Goal: Task Accomplishment & Management: Manage account settings

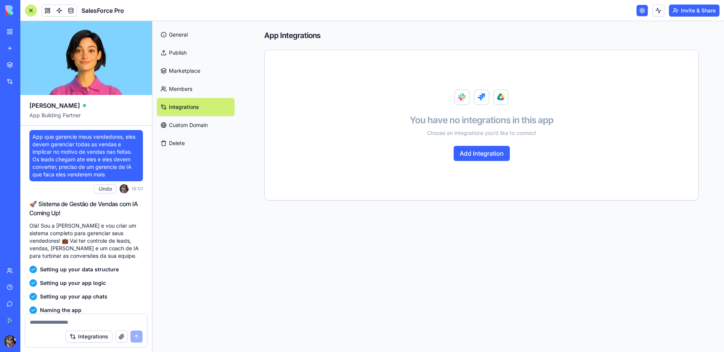
scroll to position [580, 0]
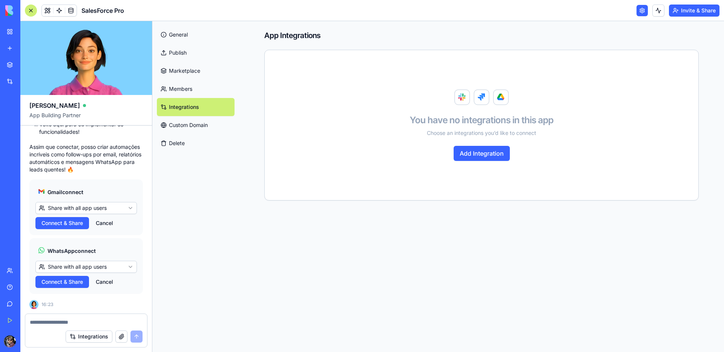
click at [192, 73] on link "Marketplace" at bounding box center [196, 71] width 78 height 18
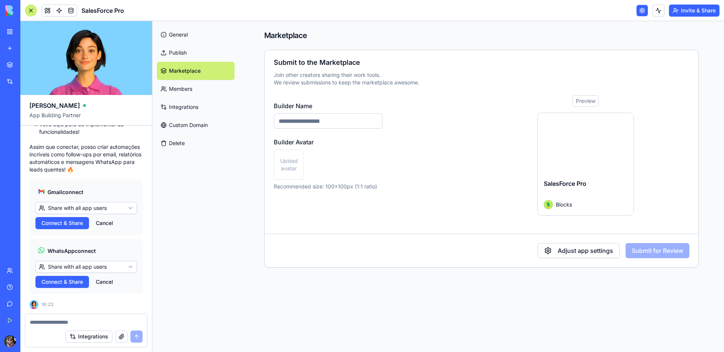
click at [28, 48] on div "New app" at bounding box center [23, 48] width 10 height 8
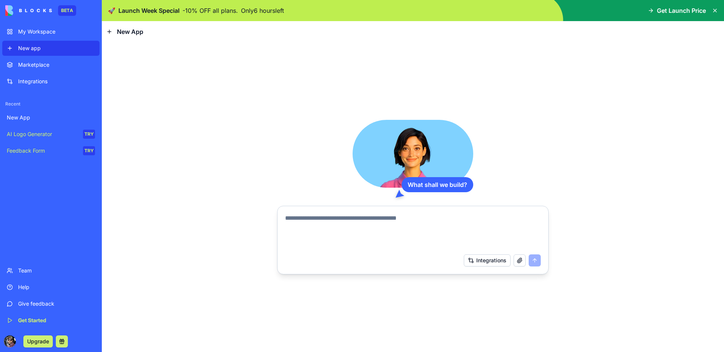
click at [312, 219] on textarea at bounding box center [413, 232] width 256 height 36
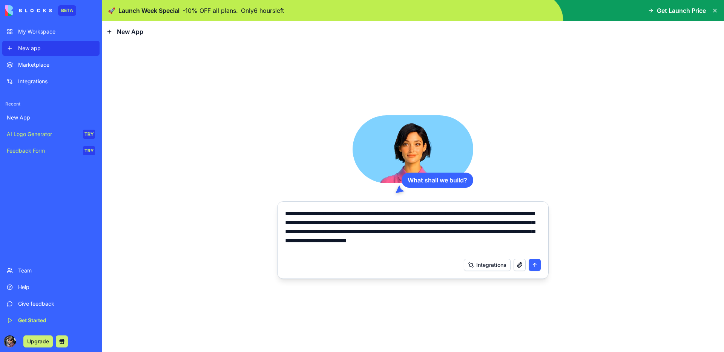
click at [503, 242] on textarea "**********" at bounding box center [413, 231] width 256 height 45
click at [398, 250] on textarea "**********" at bounding box center [413, 231] width 256 height 45
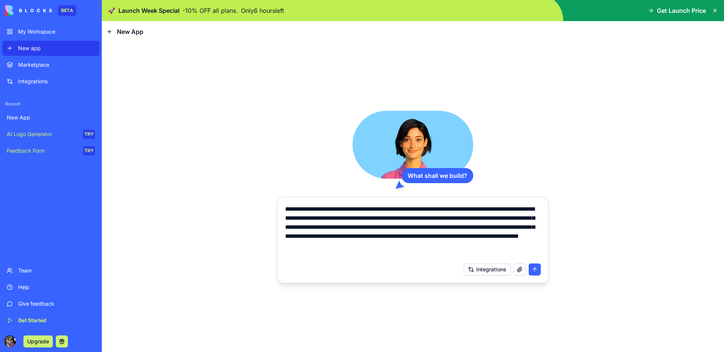
click at [379, 257] on textarea "**********" at bounding box center [413, 232] width 256 height 54
type textarea "**********"
click at [536, 270] on button "submit" at bounding box center [535, 270] width 12 height 12
click at [533, 270] on button "submit" at bounding box center [535, 270] width 12 height 12
click at [534, 272] on button "submit" at bounding box center [535, 270] width 12 height 12
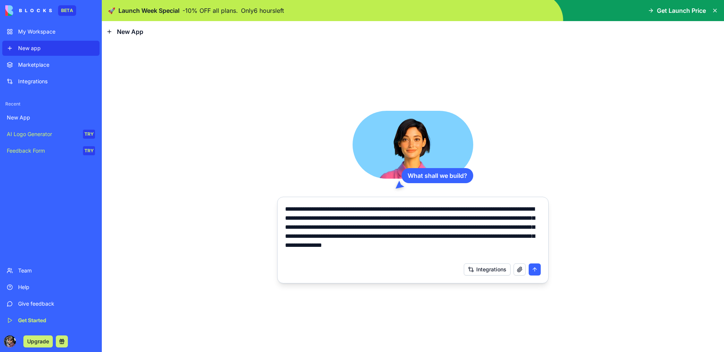
click at [516, 268] on button "button" at bounding box center [520, 270] width 12 height 12
click at [537, 271] on button "submit" at bounding box center [535, 270] width 12 height 12
drag, startPoint x: 446, startPoint y: 254, endPoint x: 242, endPoint y: 194, distance: 213.0
click at [242, 194] on div "**********" at bounding box center [413, 197] width 622 height 310
click at [61, 33] on div "My Workspace" at bounding box center [56, 32] width 77 height 8
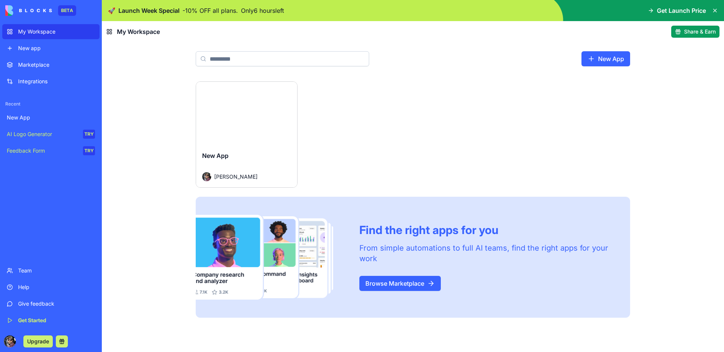
click at [255, 112] on button "Launch" at bounding box center [247, 113] width 58 height 15
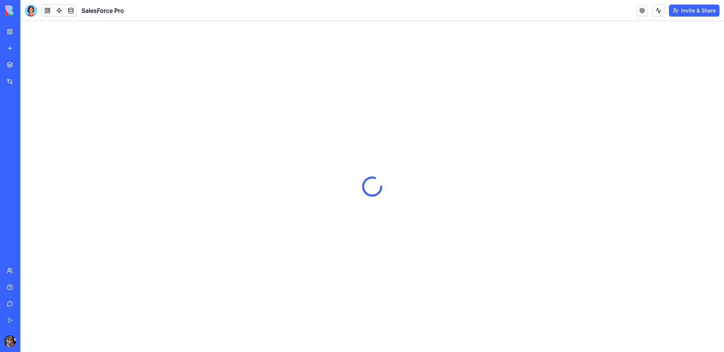
click at [9, 12] on img at bounding box center [28, 10] width 47 height 11
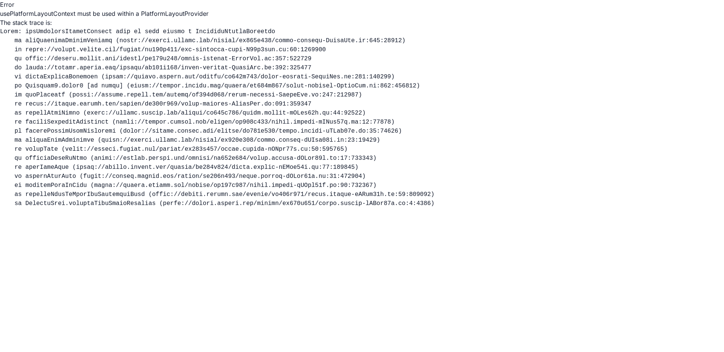
click at [38, 9] on p "usePlatformLayoutContext must be used within a PlatformLayoutProvider" at bounding box center [362, 13] width 724 height 9
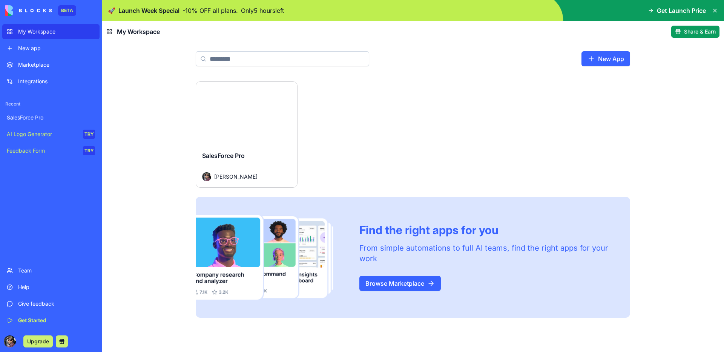
click at [599, 57] on link "New App" at bounding box center [605, 58] width 49 height 15
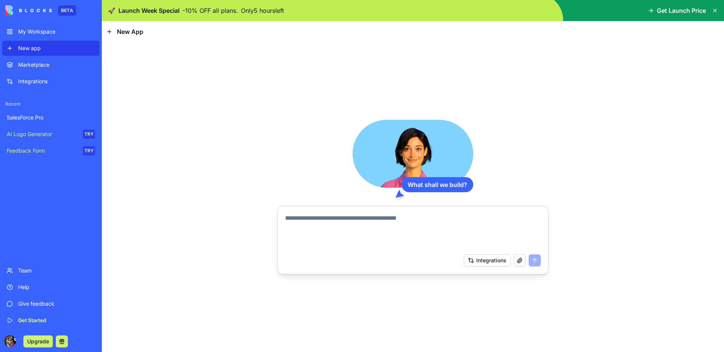
click at [379, 220] on textarea at bounding box center [413, 232] width 256 height 36
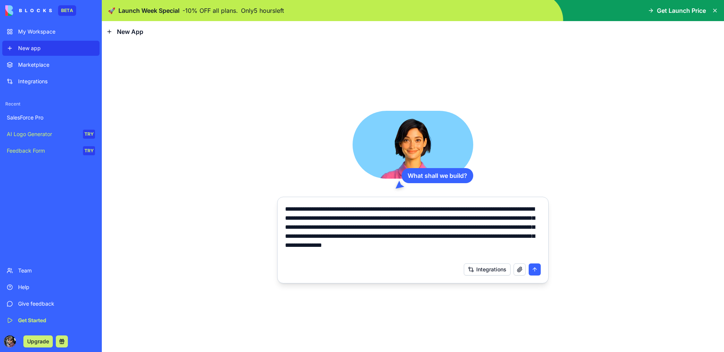
type textarea "**********"
click at [534, 272] on button "submit" at bounding box center [535, 270] width 12 height 12
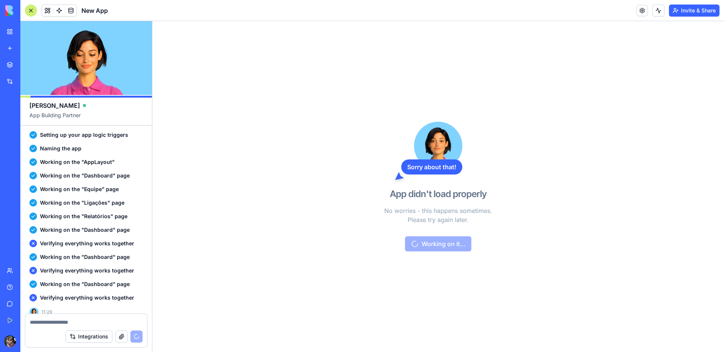
scroll to position [367, 0]
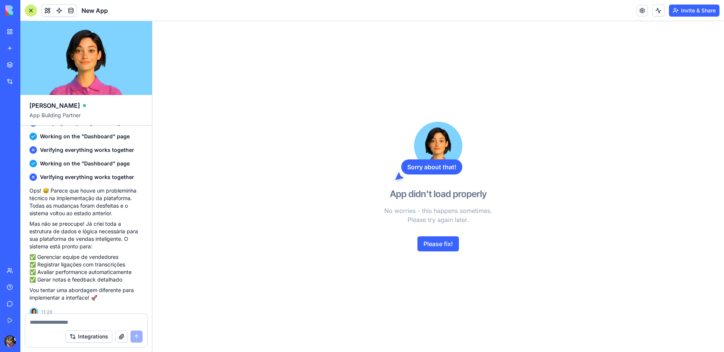
click at [449, 247] on button "Please fix!" at bounding box center [437, 243] width 41 height 15
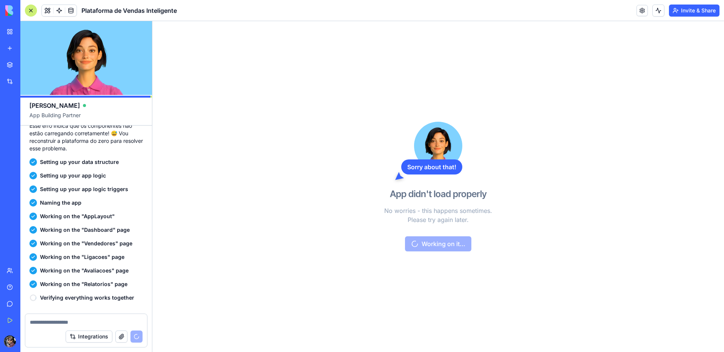
scroll to position [631, 0]
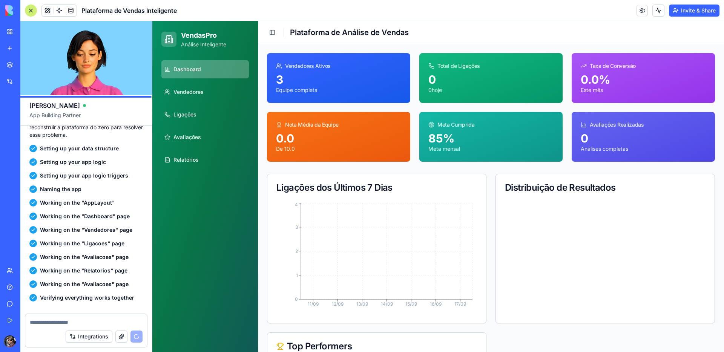
scroll to position [788, 0]
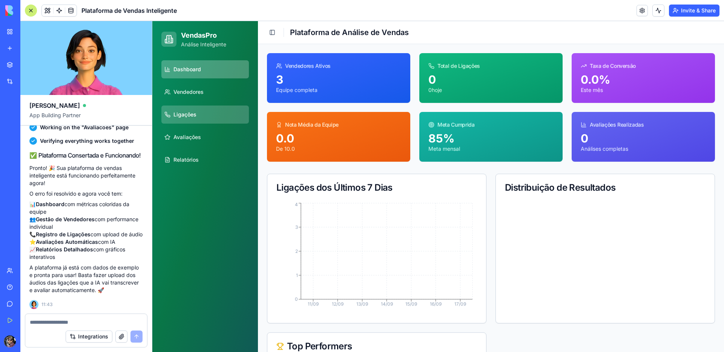
click at [191, 115] on span "Ligações" at bounding box center [184, 115] width 23 height 8
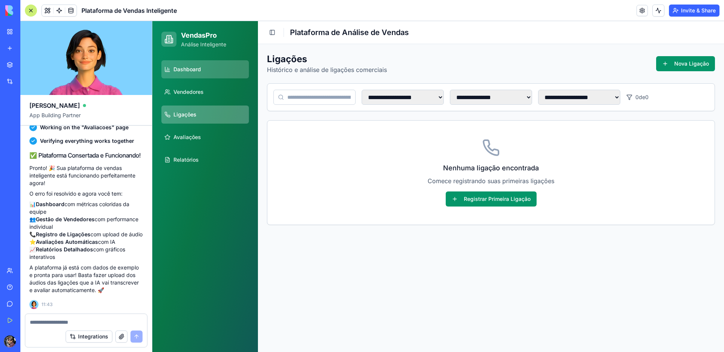
click at [195, 70] on span "Dashboard" at bounding box center [187, 70] width 28 height 8
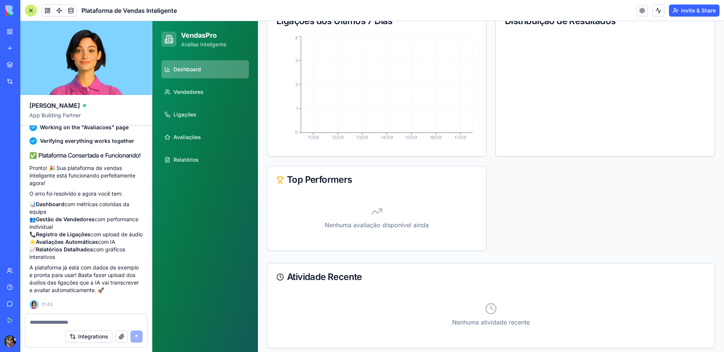
scroll to position [170, 0]
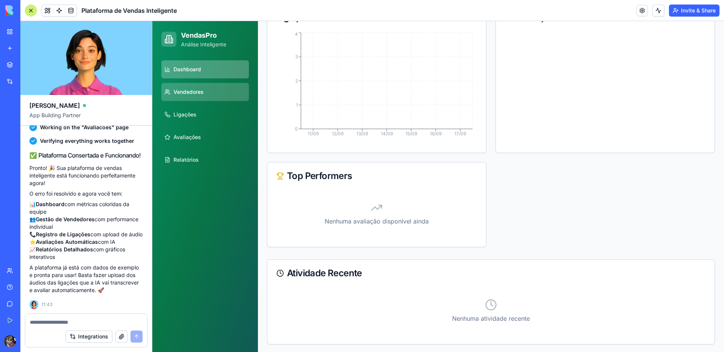
click at [206, 97] on link "Vendedores" at bounding box center [204, 92] width 87 height 18
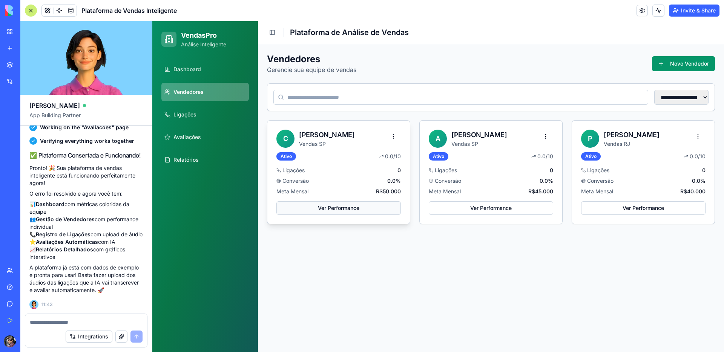
click at [337, 208] on button "Ver Performance" at bounding box center [338, 208] width 124 height 14
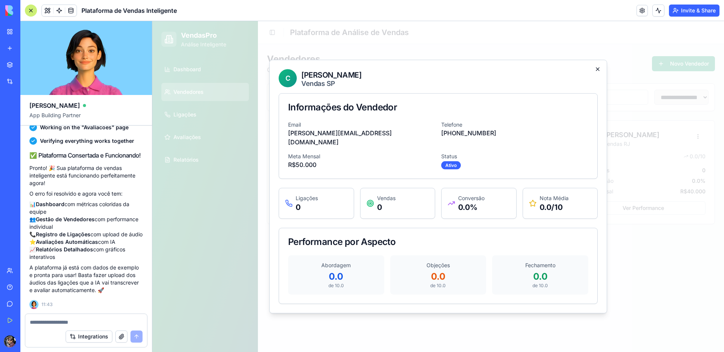
click at [598, 71] on icon "button" at bounding box center [597, 69] width 3 height 3
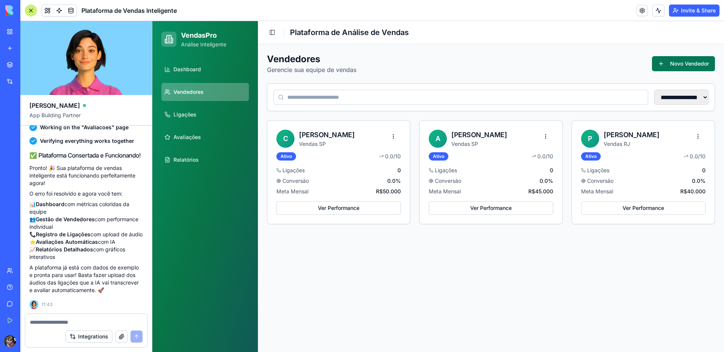
click at [700, 61] on button "Novo Vendedor" at bounding box center [683, 63] width 63 height 15
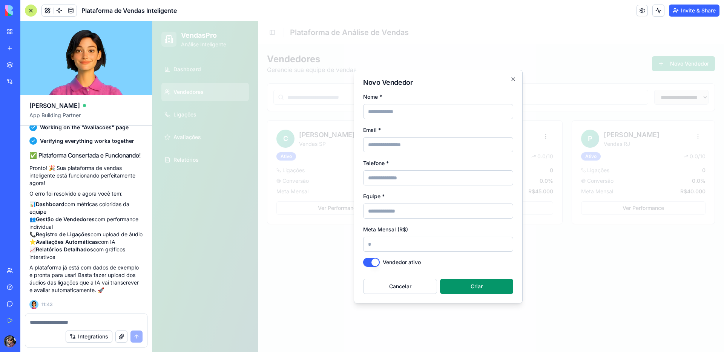
click at [445, 115] on input "Nome *" at bounding box center [438, 111] width 150 height 15
type input "**********"
click at [409, 150] on input "Email *" at bounding box center [438, 144] width 150 height 15
type input "**********"
click at [408, 178] on input "Telefone *" at bounding box center [438, 177] width 150 height 15
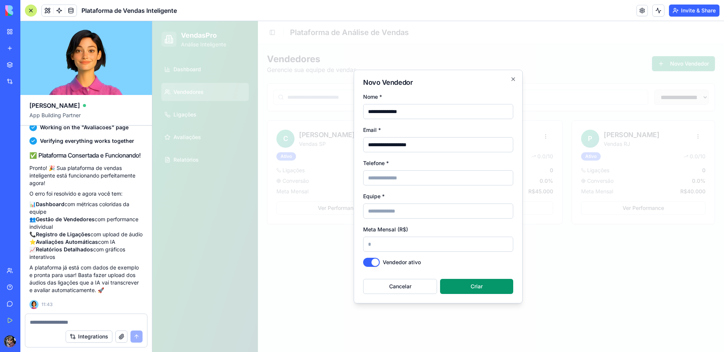
type input "**********"
click at [409, 211] on input "Equipe *" at bounding box center [438, 211] width 150 height 15
type input "******"
click at [392, 248] on input "*" at bounding box center [438, 244] width 150 height 15
drag, startPoint x: 385, startPoint y: 244, endPoint x: 358, endPoint y: 247, distance: 27.7
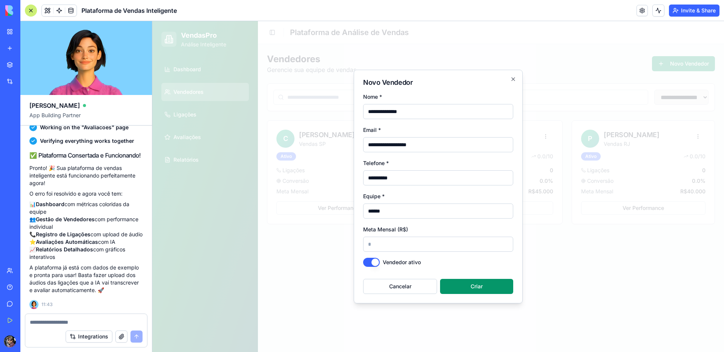
click at [358, 247] on div "**********" at bounding box center [438, 187] width 169 height 234
type input "*****"
click at [469, 284] on button "Criar" at bounding box center [476, 286] width 73 height 15
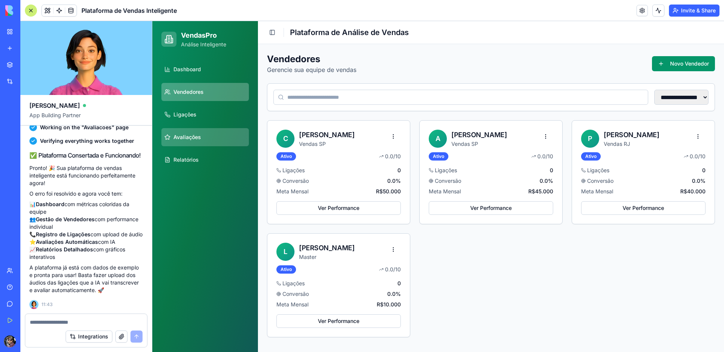
click at [204, 138] on link "Avaliações" at bounding box center [204, 137] width 87 height 18
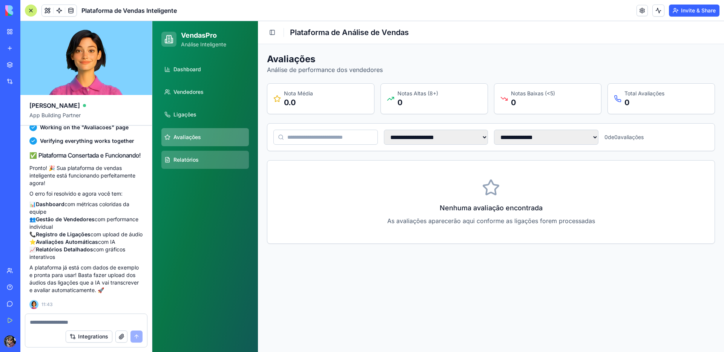
click at [204, 163] on link "Relatórios" at bounding box center [204, 160] width 87 height 18
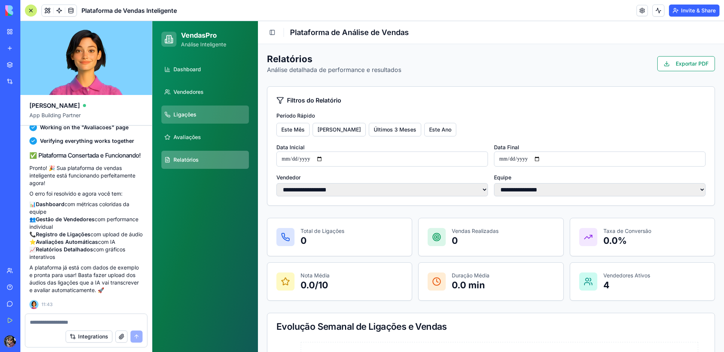
click at [205, 114] on link "Ligações" at bounding box center [204, 115] width 87 height 18
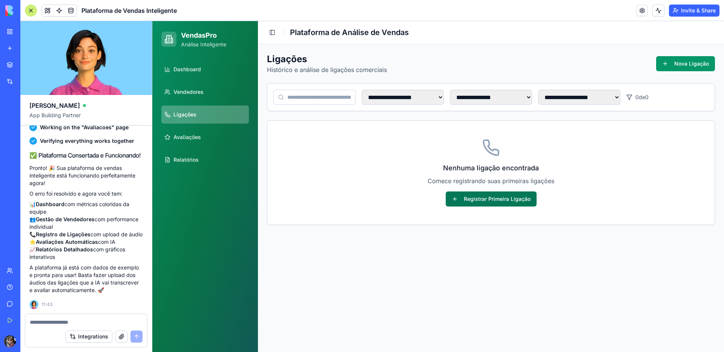
click at [481, 203] on button "Registrar Primeira Ligação" at bounding box center [491, 199] width 91 height 15
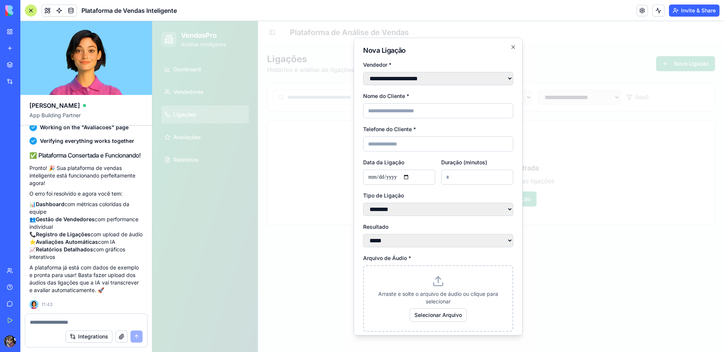
click at [461, 81] on select "**********" at bounding box center [438, 78] width 150 height 13
select select "******"
click at [363, 72] on select "**********" at bounding box center [438, 78] width 150 height 13
click at [404, 112] on input "Nome do Cliente *" at bounding box center [438, 110] width 150 height 15
type input "*****"
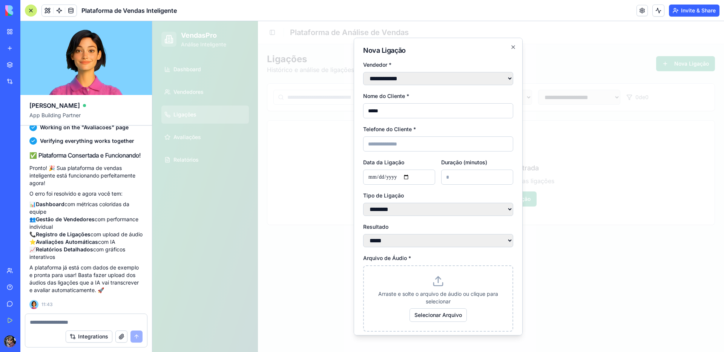
click at [403, 147] on input "Telefone do Cliente *" at bounding box center [438, 144] width 150 height 15
type input "**********"
click at [443, 177] on input "*" at bounding box center [477, 177] width 72 height 15
click at [501, 178] on input "*" at bounding box center [477, 177] width 72 height 15
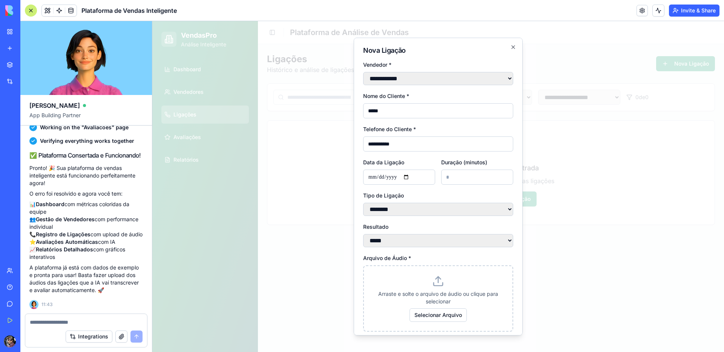
click at [501, 178] on input "*" at bounding box center [477, 177] width 72 height 15
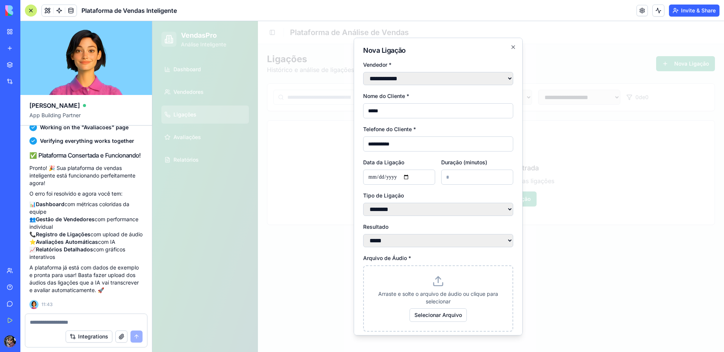
click at [501, 178] on input "*" at bounding box center [477, 177] width 72 height 15
click at [501, 178] on input "**" at bounding box center [477, 177] width 72 height 15
type input "**"
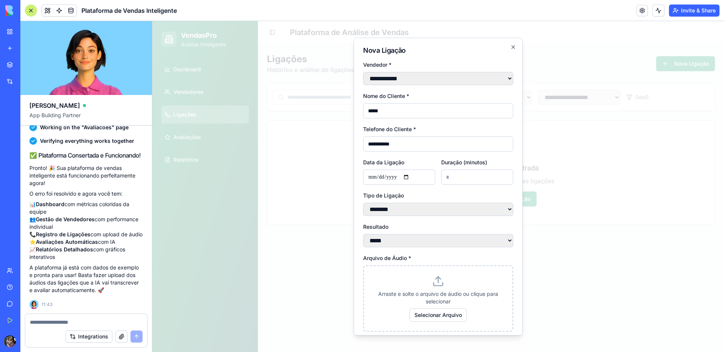
click at [501, 178] on input "**" at bounding box center [477, 177] width 72 height 15
click at [399, 212] on select "******** ********" at bounding box center [438, 209] width 150 height 13
select select "********"
click at [363, 204] on select "******** ********" at bounding box center [438, 209] width 150 height 13
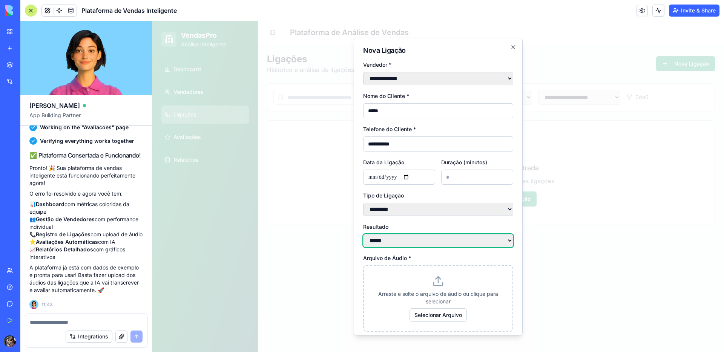
click at [397, 246] on select "**********" at bounding box center [438, 240] width 150 height 13
click at [363, 238] on select "**********" at bounding box center [438, 240] width 150 height 13
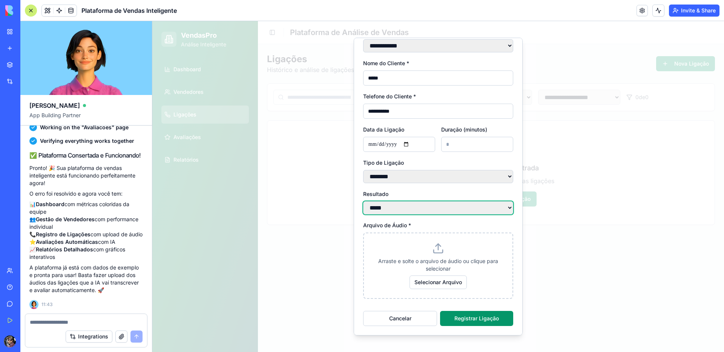
scroll to position [38, 0]
click at [434, 282] on span "Selecionar Arquivo" at bounding box center [438, 283] width 57 height 14
click at [152, 21] on input "Selecionar Arquivo" at bounding box center [152, 21] width 0 height 0
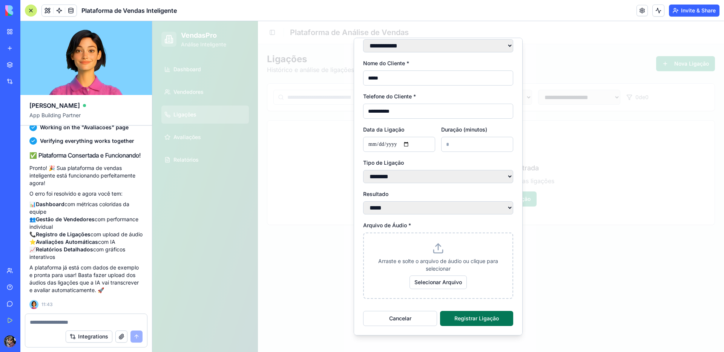
click at [466, 323] on button "Registrar Ligação" at bounding box center [476, 318] width 73 height 15
click at [69, 320] on textarea at bounding box center [86, 323] width 113 height 8
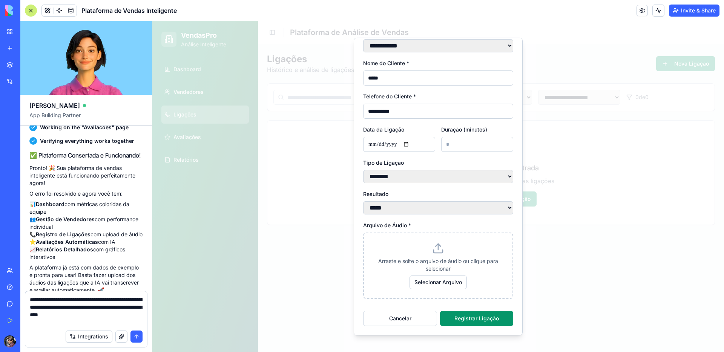
type textarea "**********"
click at [135, 339] on button "submit" at bounding box center [136, 337] width 12 height 12
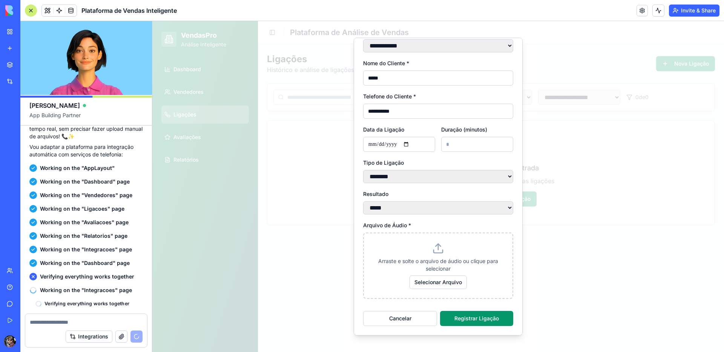
scroll to position [1071, 0]
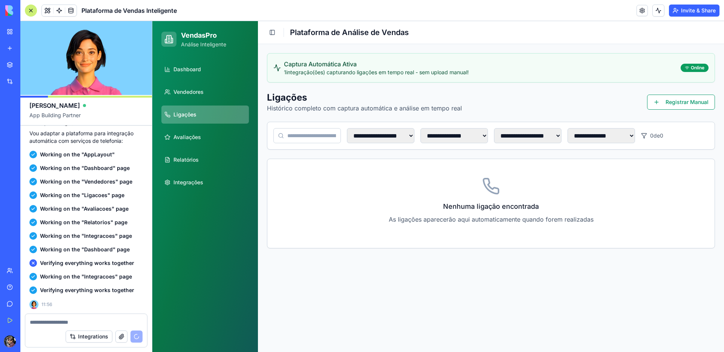
scroll to position [1106, 0]
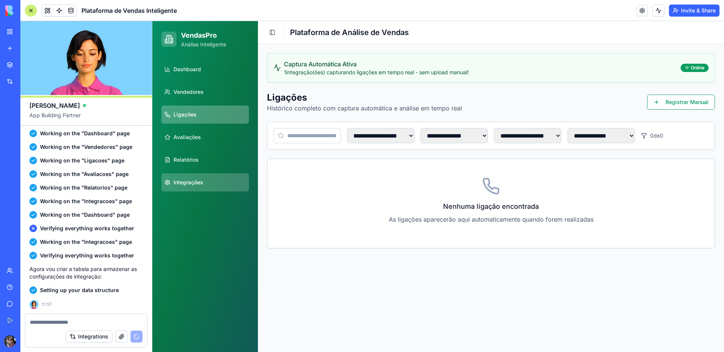
click at [197, 183] on span "Integrações" at bounding box center [188, 183] width 30 height 8
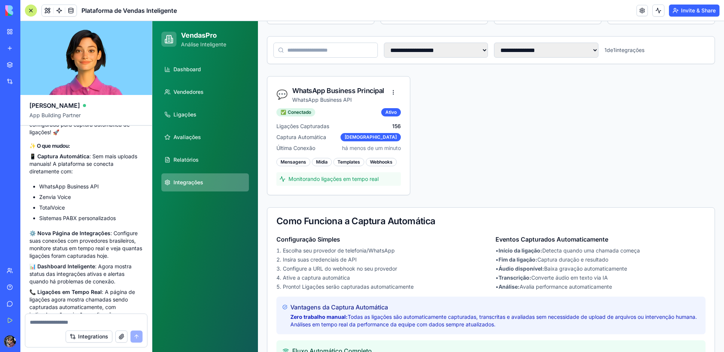
scroll to position [163, 0]
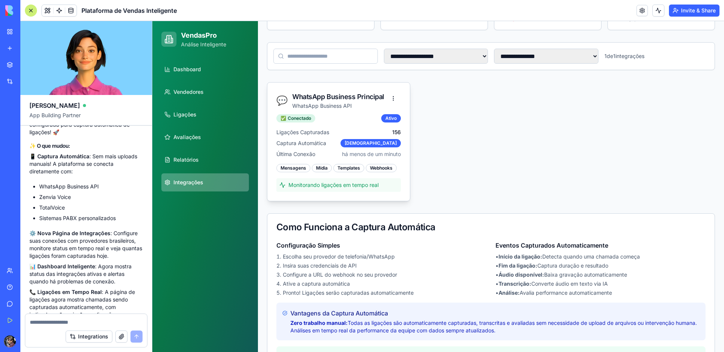
click at [339, 135] on div "Ligações Capturadas 156" at bounding box center [338, 133] width 124 height 8
click at [297, 167] on div "Mensagens" at bounding box center [293, 168] width 34 height 8
click at [318, 169] on div "Mídia" at bounding box center [322, 168] width 20 height 8
click at [385, 145] on div "[DEMOGRAPHIC_DATA]" at bounding box center [371, 143] width 60 height 8
click at [387, 119] on div "Ativo" at bounding box center [391, 118] width 20 height 8
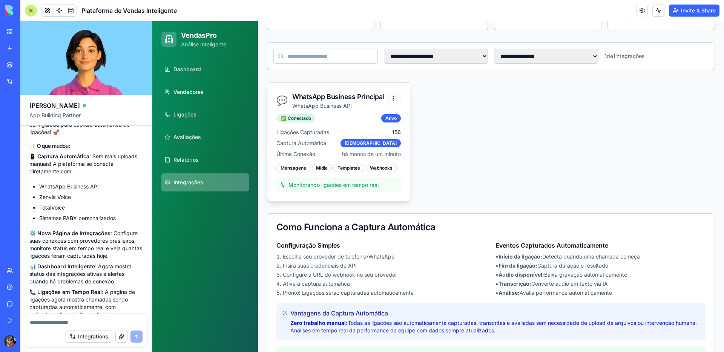
click at [391, 99] on html "**********" at bounding box center [438, 130] width 572 height 545
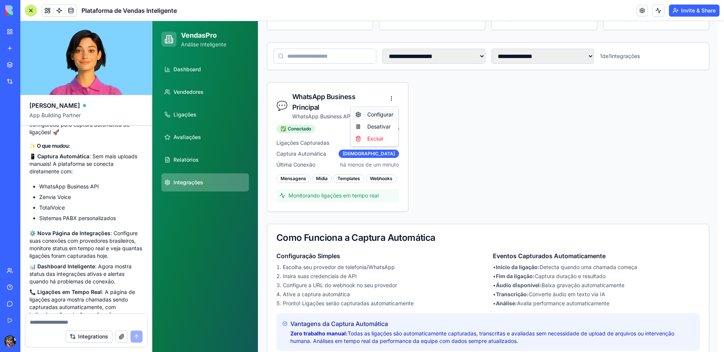
click at [385, 115] on div "Configurar" at bounding box center [374, 115] width 44 height 12
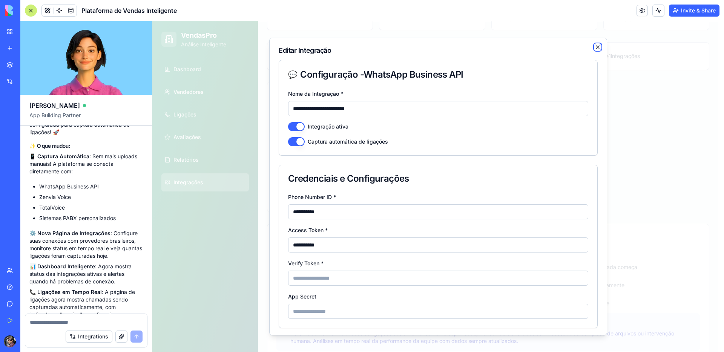
click at [595, 47] on icon "button" at bounding box center [598, 47] width 6 height 6
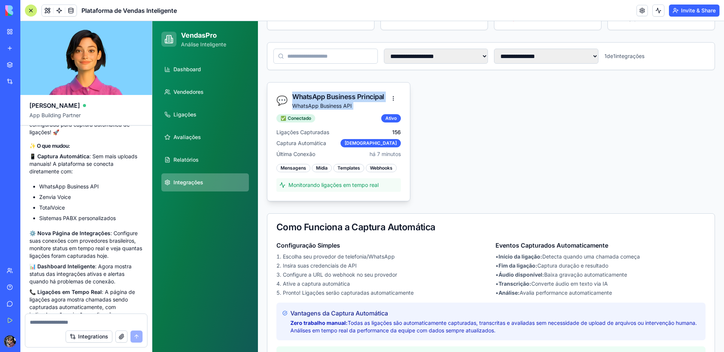
drag, startPoint x: 374, startPoint y: 86, endPoint x: 404, endPoint y: 95, distance: 31.8
click at [404, 95] on div "💬 WhatsApp Business Principal WhatsApp Business API" at bounding box center [338, 99] width 143 height 32
click at [471, 114] on div "💬 WhatsApp Business Principal WhatsApp Business API ✅ Conectado Ativo Ligações …" at bounding box center [491, 141] width 448 height 119
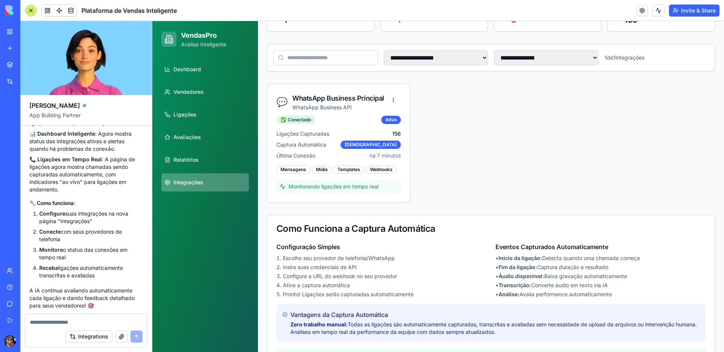
scroll to position [1485, 0]
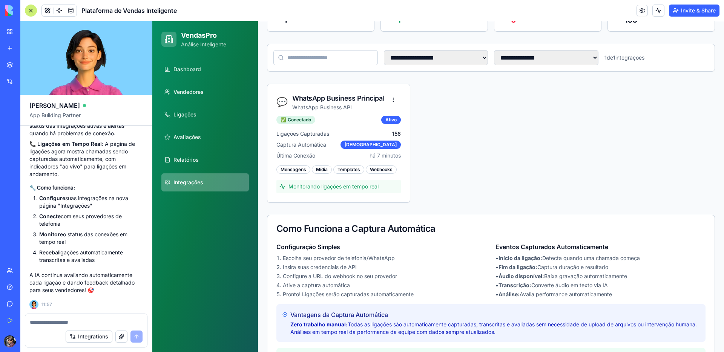
click at [54, 323] on textarea at bounding box center [86, 323] width 113 height 8
click at [55, 323] on textarea at bounding box center [86, 323] width 113 height 8
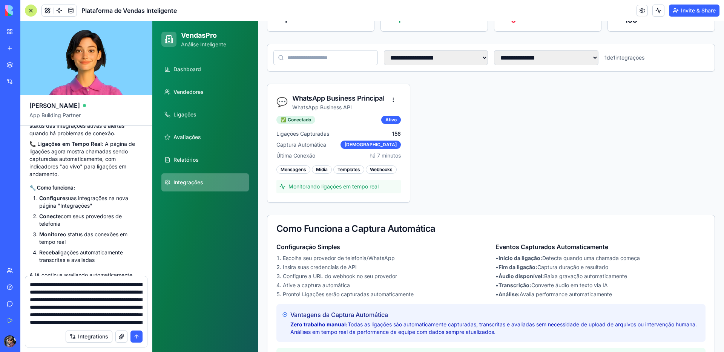
scroll to position [52, 0]
type textarea "**********"
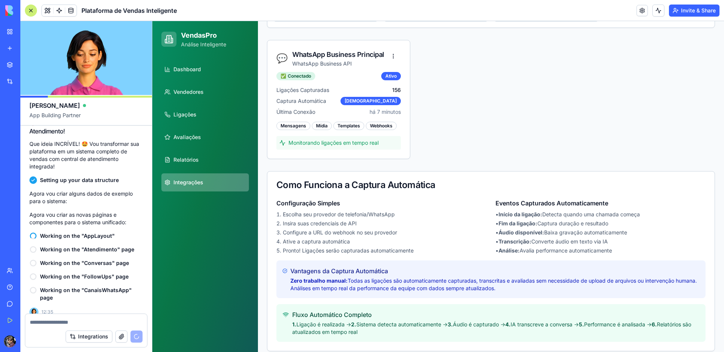
scroll to position [214, 0]
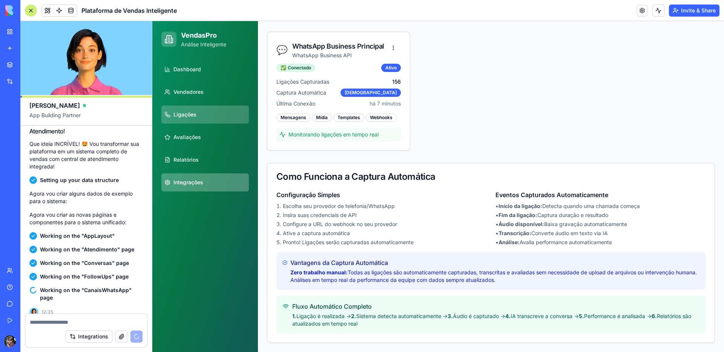
click at [192, 117] on span "Ligações" at bounding box center [184, 115] width 23 height 8
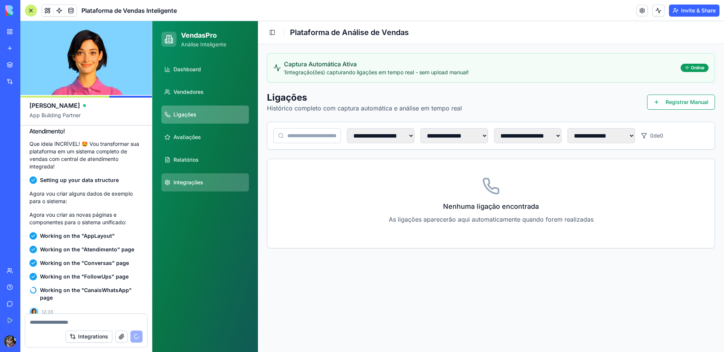
click at [208, 184] on link "Integrações" at bounding box center [204, 182] width 87 height 18
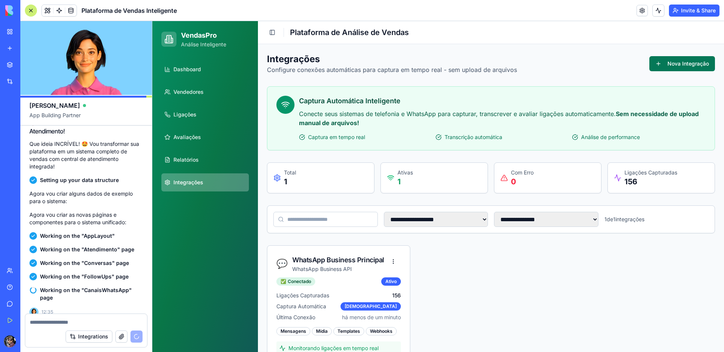
click at [660, 65] on button "Nova Integração" at bounding box center [682, 63] width 66 height 15
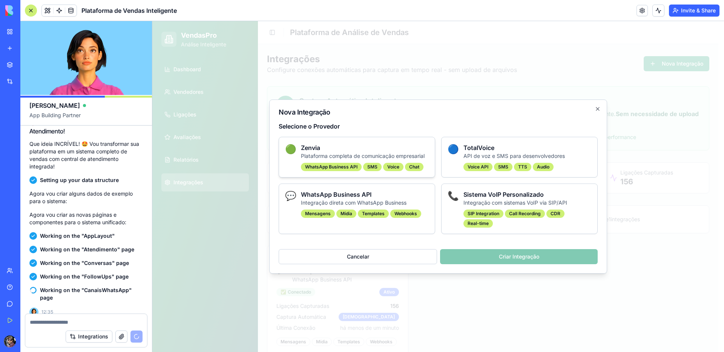
click at [408, 153] on p "Plataforma completa de comunicação empresarial" at bounding box center [365, 156] width 128 height 8
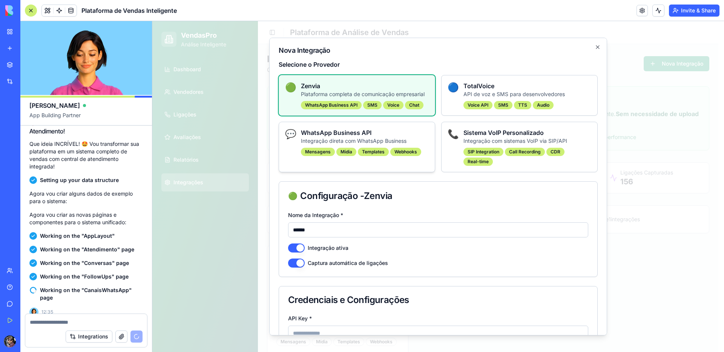
click at [396, 136] on h3 "WhatsApp Business API" at bounding box center [365, 132] width 128 height 9
type input "**********"
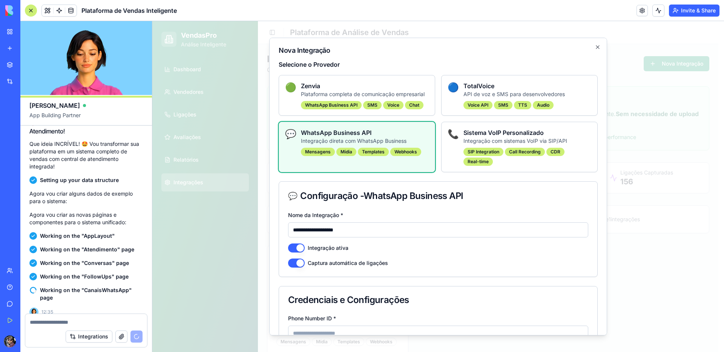
click at [316, 227] on input "**********" at bounding box center [438, 229] width 300 height 15
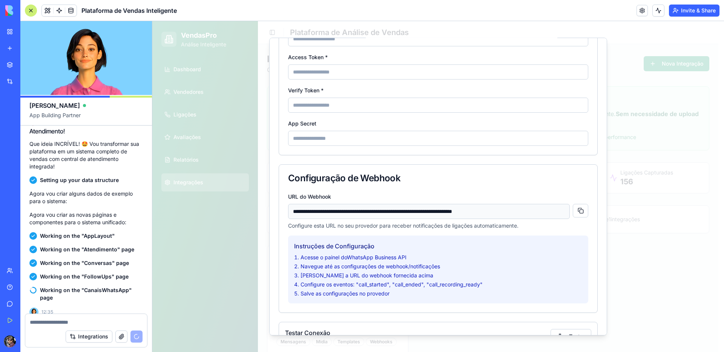
scroll to position [346, 0]
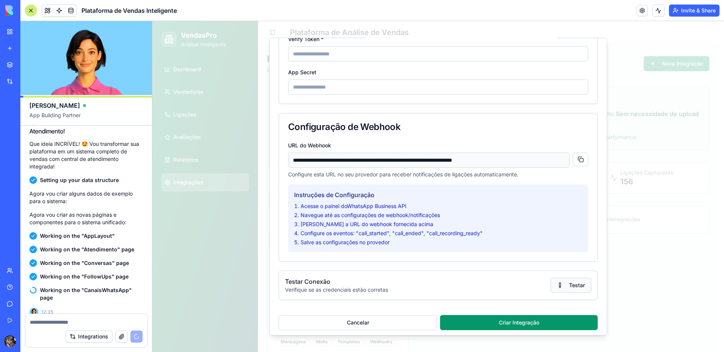
click at [566, 285] on button "Testar" at bounding box center [571, 285] width 41 height 15
click at [505, 323] on button "Criar Integração" at bounding box center [519, 322] width 158 height 15
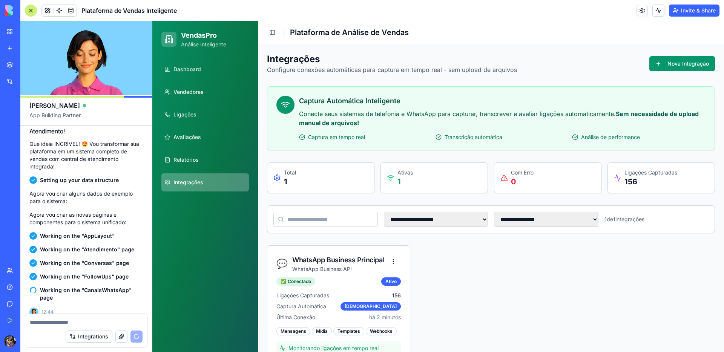
scroll to position [1823, 0]
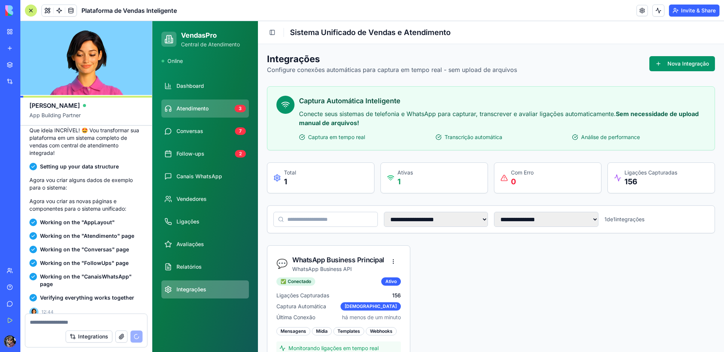
click at [195, 110] on span "Atendimento" at bounding box center [192, 109] width 32 height 8
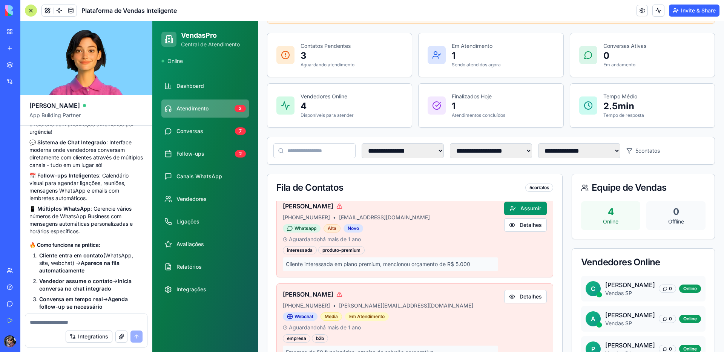
scroll to position [93, 0]
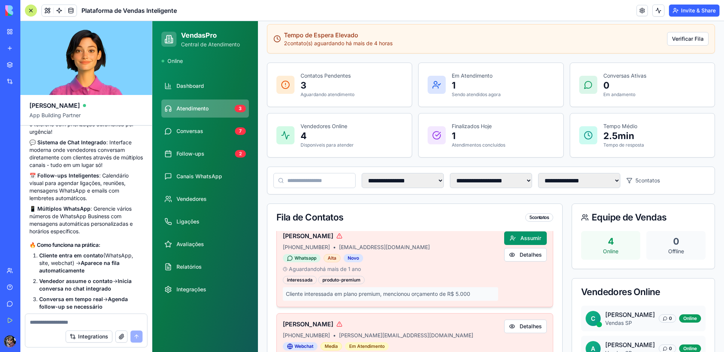
click at [340, 293] on p "Cliente interessada em plano premium, mencionou orçamento de R$ 5.000" at bounding box center [390, 294] width 215 height 14
click at [346, 294] on p "Cliente interessada em plano premium, mencionou orçamento de R$ 5.000" at bounding box center [390, 294] width 215 height 14
click at [515, 240] on button "Assumir" at bounding box center [525, 239] width 43 height 14
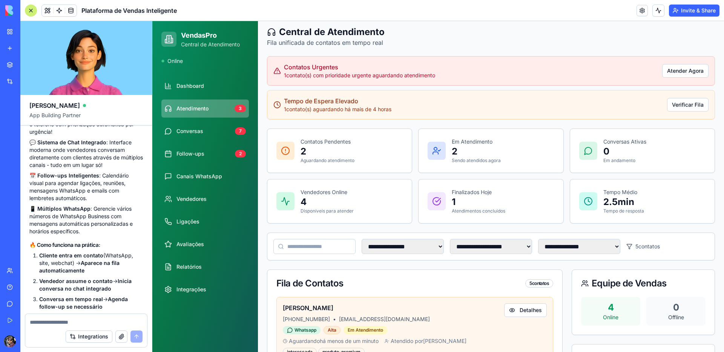
scroll to position [19, 0]
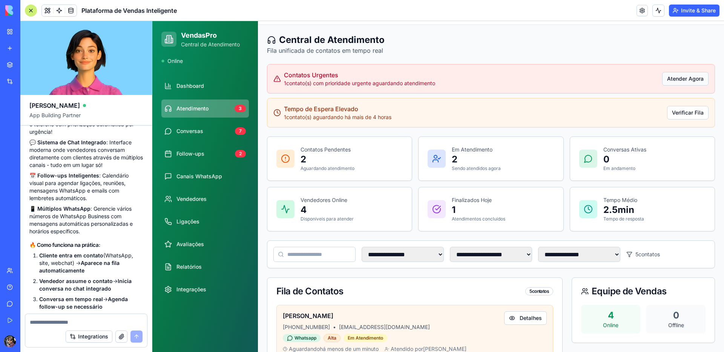
click at [681, 81] on button "Atender Agora" at bounding box center [685, 79] width 46 height 14
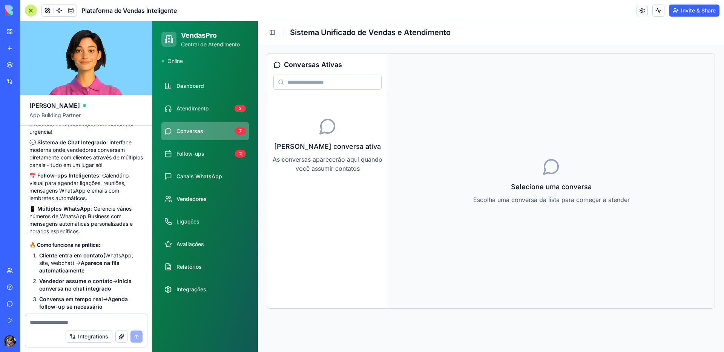
click at [347, 84] on input at bounding box center [327, 82] width 108 height 15
click at [207, 155] on div "Follow-ups" at bounding box center [198, 154] width 68 height 8
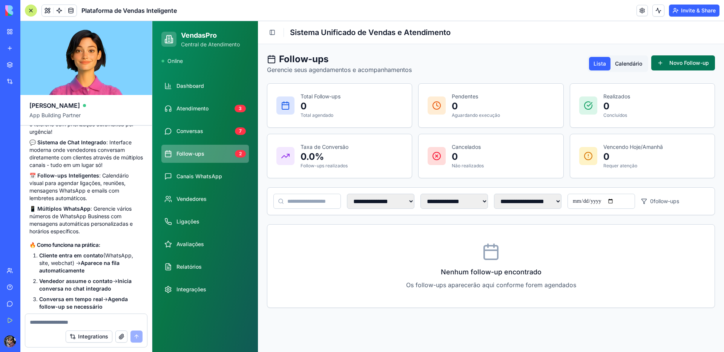
click at [666, 64] on button "Novo Follow-up" at bounding box center [683, 62] width 64 height 15
select select "******"
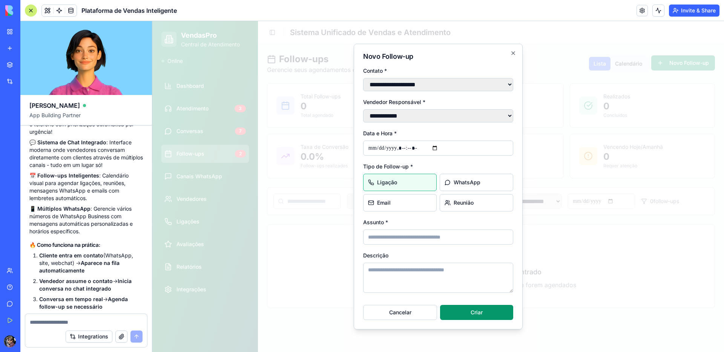
click at [439, 84] on select "**********" at bounding box center [438, 84] width 150 height 13
select select "******"
click at [363, 78] on select "**********" at bounding box center [438, 84] width 150 height 13
click at [432, 151] on input "Data e Hora *" at bounding box center [438, 148] width 150 height 15
type input "**********"
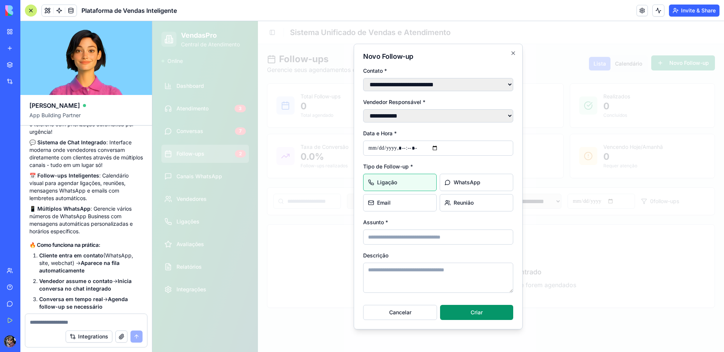
click at [456, 135] on div "Data e Hora *" at bounding box center [438, 142] width 150 height 27
click at [464, 183] on span "WhatsApp" at bounding box center [467, 183] width 27 height 8
click at [390, 238] on input "Assunto *" at bounding box center [438, 237] width 150 height 15
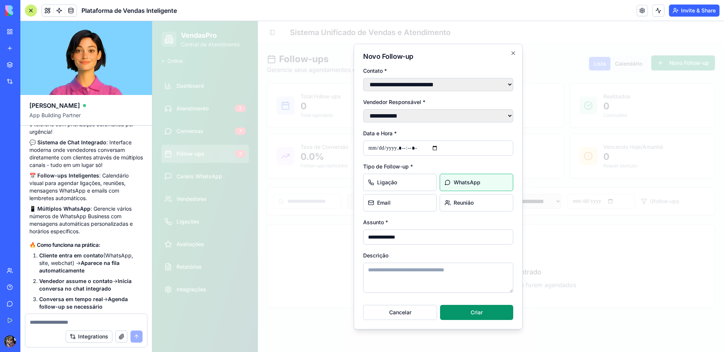
type input "**********"
click at [409, 276] on textarea "Descrição" at bounding box center [438, 278] width 150 height 30
type textarea "**********"
click at [480, 318] on button "Criar" at bounding box center [476, 312] width 73 height 15
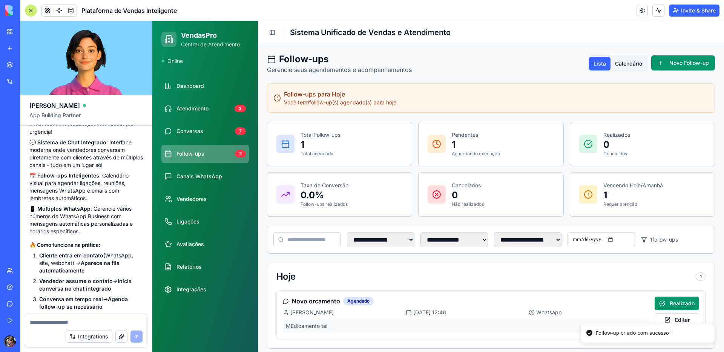
scroll to position [6, 0]
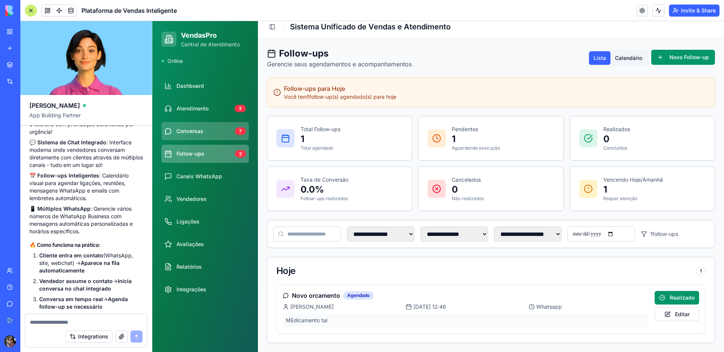
click at [214, 135] on link "Conversas 7" at bounding box center [204, 131] width 87 height 18
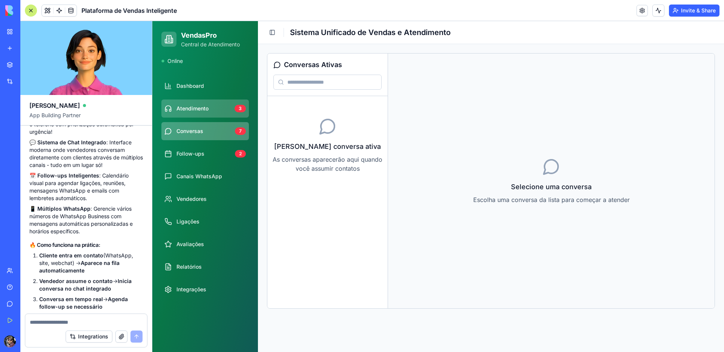
click at [219, 109] on div "Atendimento" at bounding box center [197, 109] width 67 height 8
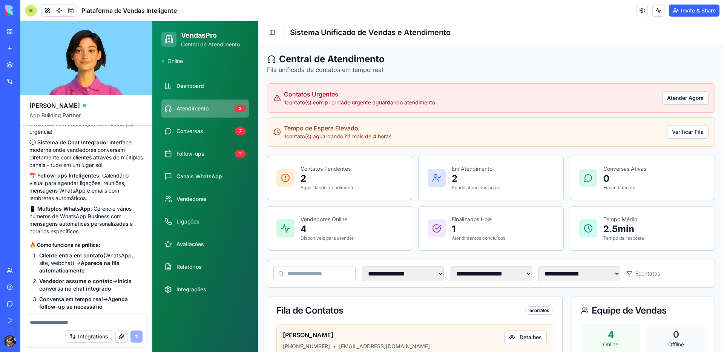
click at [671, 98] on button "Atender Agora" at bounding box center [685, 98] width 46 height 14
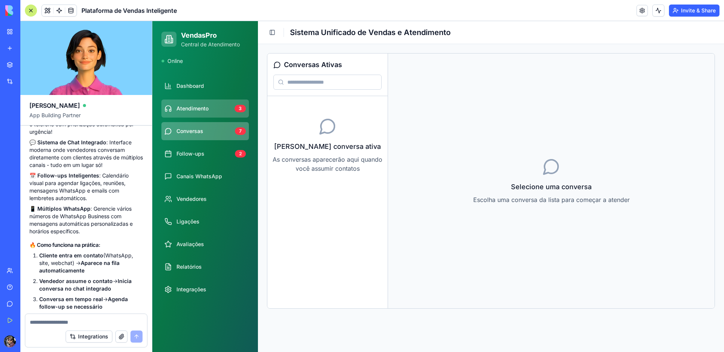
click at [217, 109] on div "Atendimento" at bounding box center [197, 109] width 67 height 8
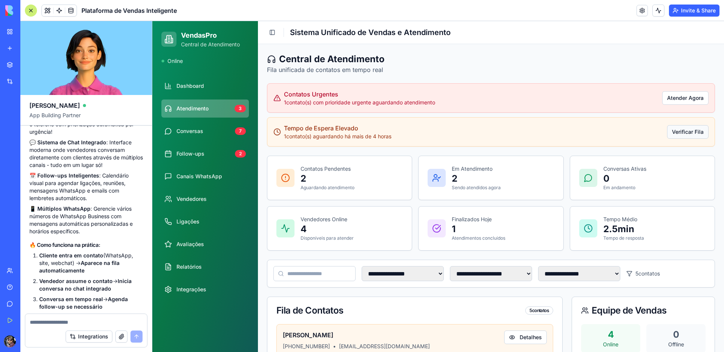
click at [679, 132] on button "Verificar Fila" at bounding box center [687, 132] width 41 height 14
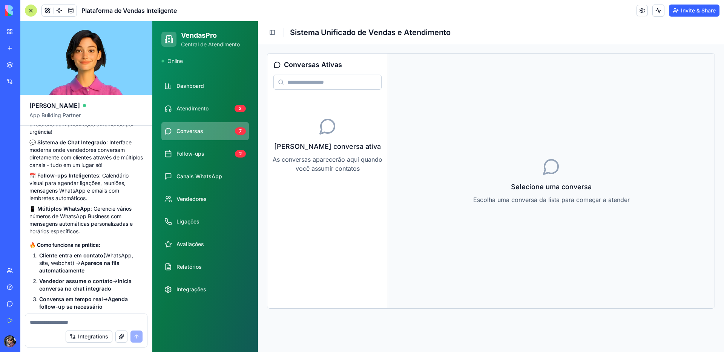
click at [328, 127] on icon at bounding box center [328, 126] width 18 height 18
click at [225, 103] on link "Atendimento 3" at bounding box center [204, 109] width 87 height 18
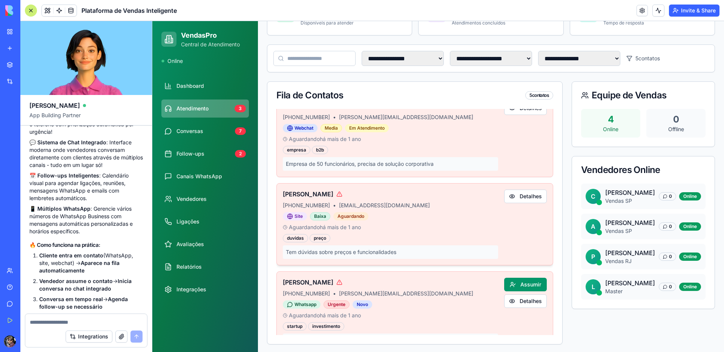
scroll to position [103, 0]
click at [515, 198] on button "Detalhes" at bounding box center [525, 196] width 43 height 14
click at [517, 197] on button "Detalhes" at bounding box center [525, 196] width 43 height 14
click at [515, 285] on button "Assumir" at bounding box center [525, 285] width 43 height 14
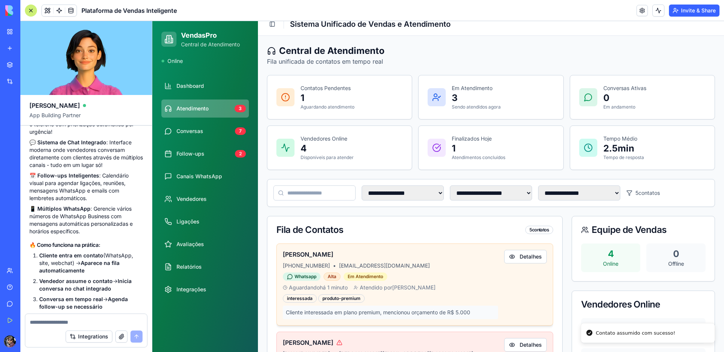
scroll to position [0, 0]
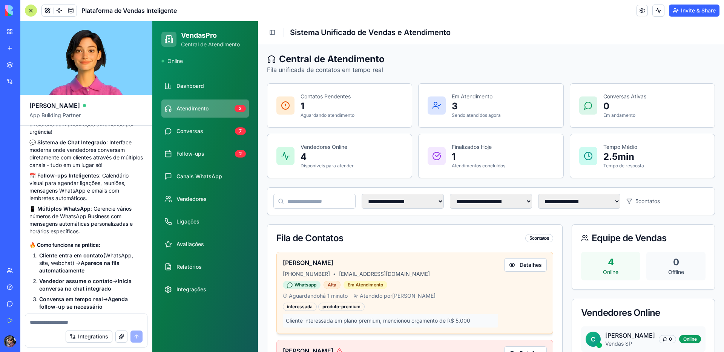
click at [375, 269] on div "[PERSON_NAME] [PHONE_NUMBER] • [EMAIL_ADDRESS][DOMAIN_NAME] Whatsapp Alta Em At…" at bounding box center [390, 292] width 215 height 69
click at [328, 308] on div "produto-premium" at bounding box center [341, 307] width 46 height 8
click at [521, 265] on button "Detalhes" at bounding box center [525, 265] width 43 height 14
click at [506, 267] on button "Detalhes" at bounding box center [525, 265] width 43 height 14
click at [504, 266] on button "Detalhes" at bounding box center [525, 265] width 43 height 14
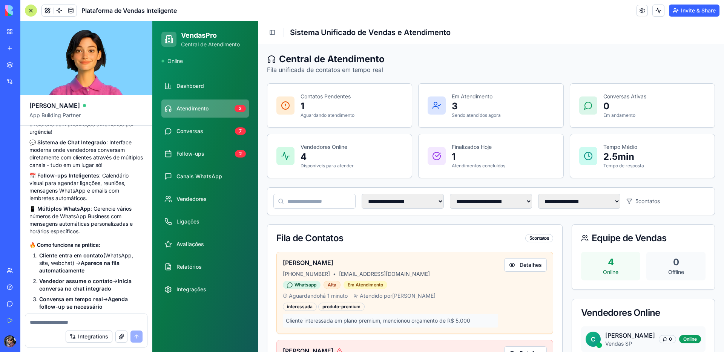
click at [316, 149] on p "Vendedores Online" at bounding box center [327, 147] width 53 height 8
click at [296, 153] on div "Vendedores Online 4 Disponíveis para atender" at bounding box center [339, 156] width 126 height 26
drag, startPoint x: 368, startPoint y: 109, endPoint x: 379, endPoint y: 112, distance: 11.2
click at [368, 109] on div "Contatos Pendentes 1 Aguardando atendimento" at bounding box center [339, 106] width 126 height 26
click at [500, 118] on div "Em Atendimento 3 Sendo atendidos agora" at bounding box center [491, 106] width 144 height 44
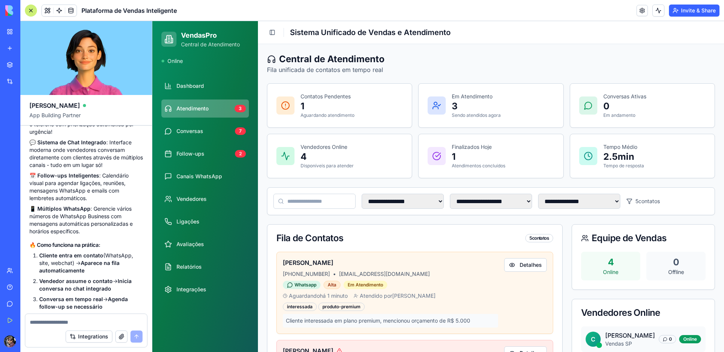
click at [500, 162] on div "Finalizados Hoje 1 Atendimentos concluídos" at bounding box center [479, 156] width 54 height 26
click at [204, 175] on span "Canais WhatsApp" at bounding box center [199, 177] width 46 height 8
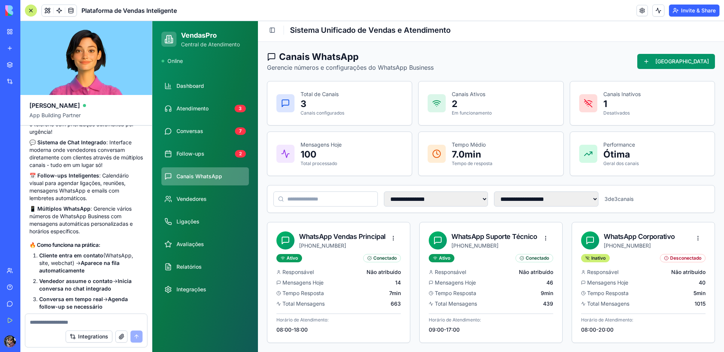
scroll to position [13, 0]
click at [368, 239] on div "WhatsApp Vendas Principal" at bounding box center [342, 237] width 87 height 11
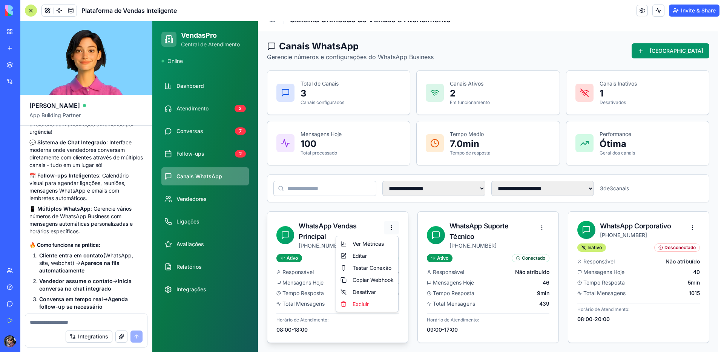
click at [391, 230] on html "**********" at bounding box center [438, 180] width 572 height 344
click at [361, 256] on div "Editar" at bounding box center [367, 256] width 59 height 12
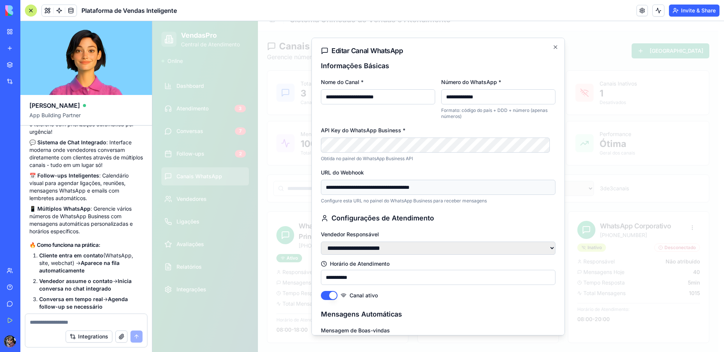
click at [467, 101] on input "**********" at bounding box center [498, 96] width 114 height 15
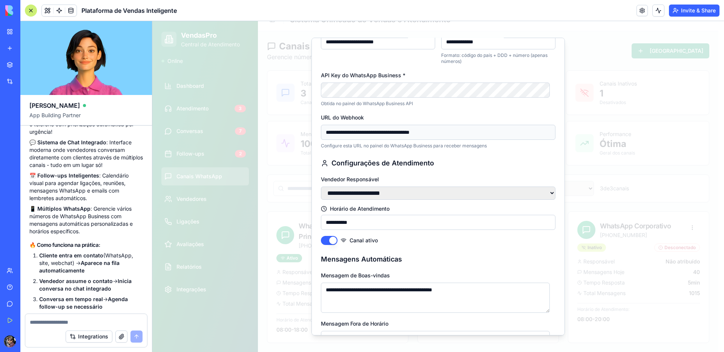
scroll to position [135, 0]
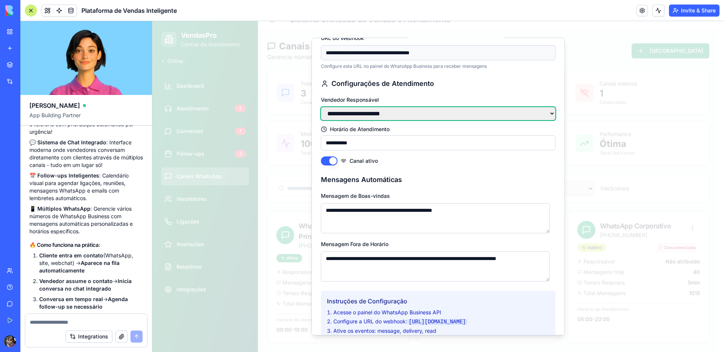
click at [393, 117] on select "**********" at bounding box center [438, 113] width 235 height 13
select select "******"
click at [321, 107] on select "**********" at bounding box center [438, 113] width 235 height 13
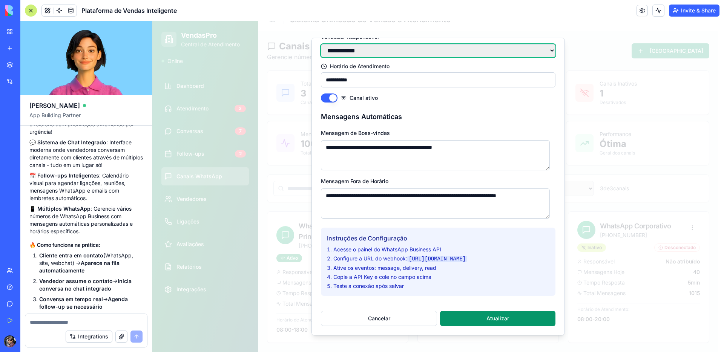
scroll to position [207, 0]
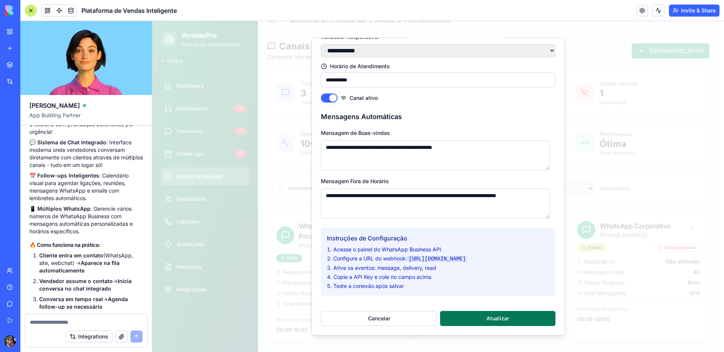
click at [476, 315] on button "Atualizar" at bounding box center [497, 318] width 115 height 15
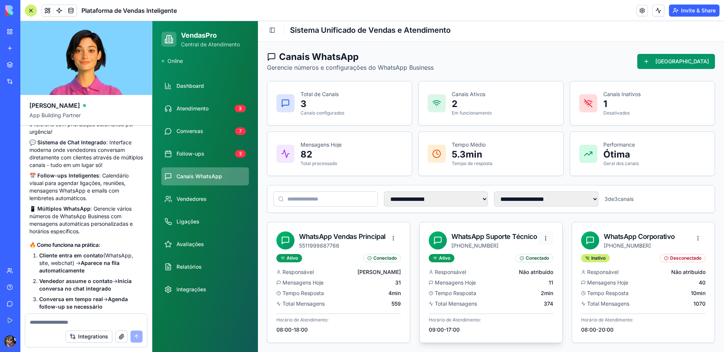
click at [546, 227] on html "**********" at bounding box center [438, 185] width 572 height 333
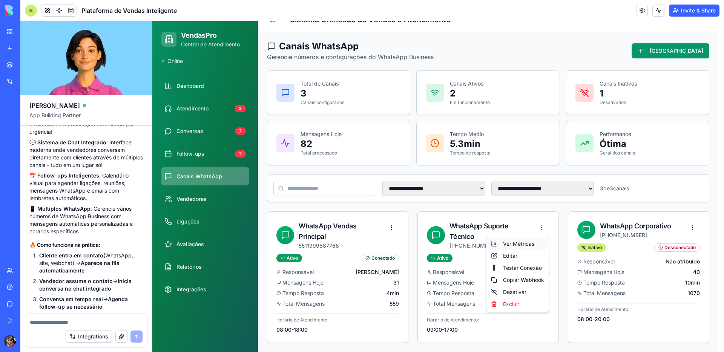
click at [525, 243] on div "Ver Métricas" at bounding box center [517, 244] width 59 height 12
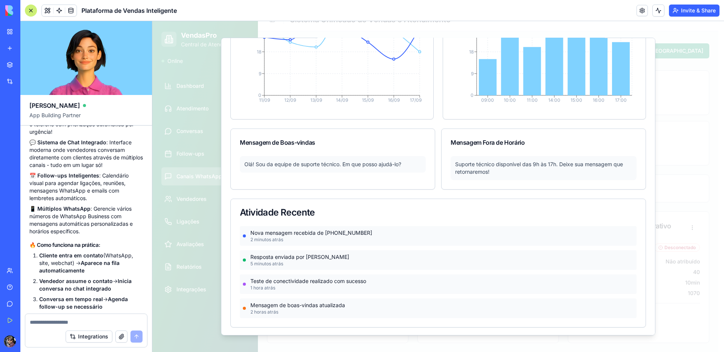
scroll to position [0, 0]
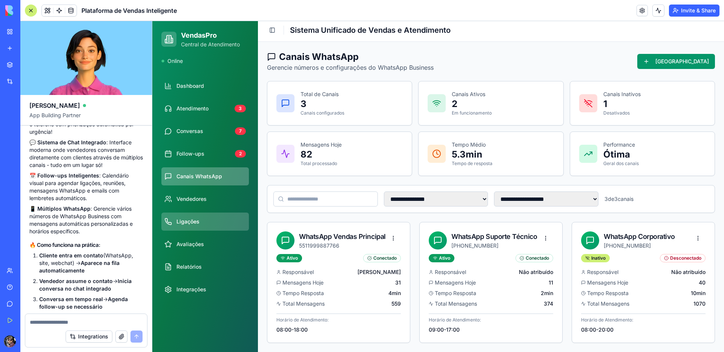
click at [202, 224] on div "Ligações" at bounding box center [204, 222] width 81 height 8
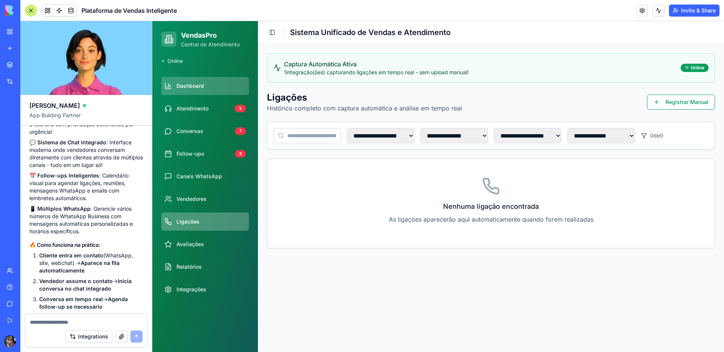
click at [192, 84] on span "Dashboard" at bounding box center [190, 86] width 28 height 8
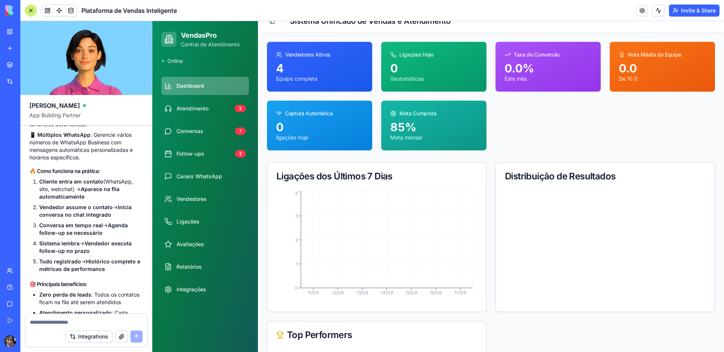
scroll to position [2168, 0]
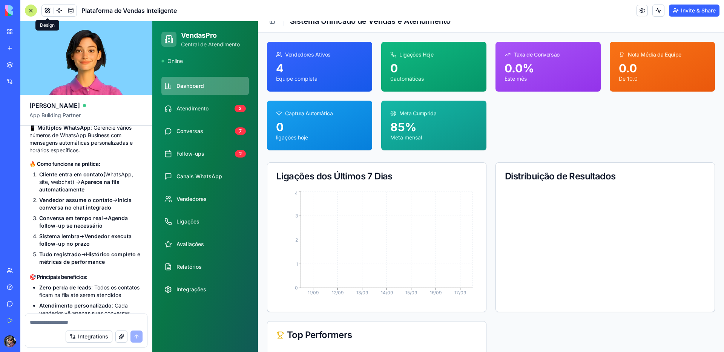
click at [46, 12] on span at bounding box center [47, 10] width 21 height 21
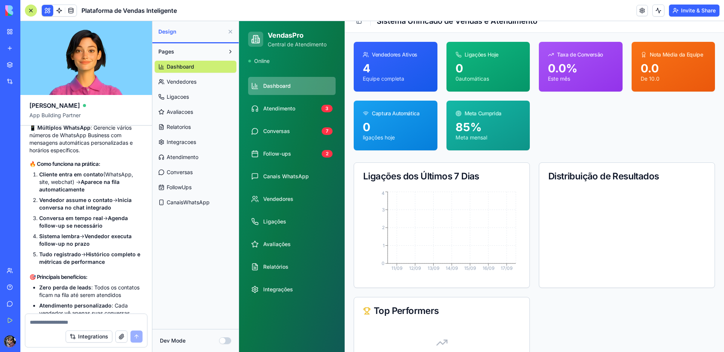
click at [193, 81] on span "Vendedores" at bounding box center [182, 82] width 30 height 8
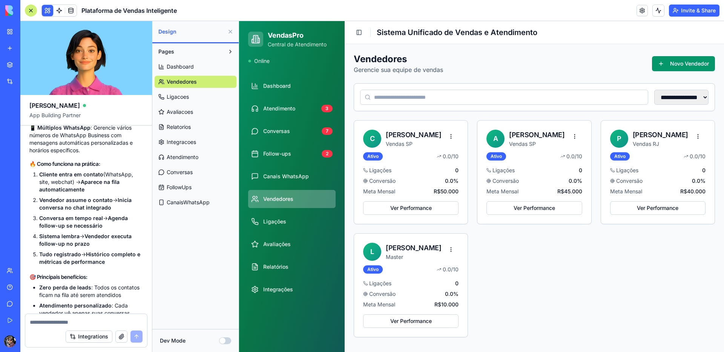
click at [189, 101] on link "Ligacoes" at bounding box center [196, 97] width 82 height 12
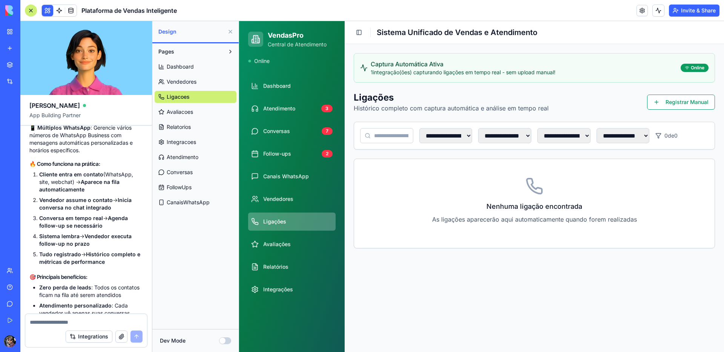
click at [184, 203] on span "CanaisWhatsApp" at bounding box center [188, 203] width 43 height 8
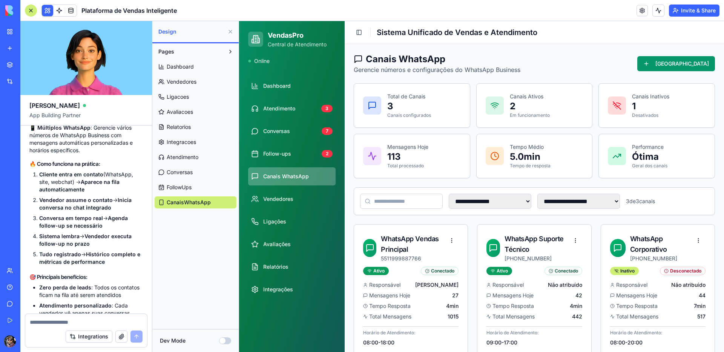
click at [390, 158] on p "113" at bounding box center [407, 157] width 41 height 12
click at [382, 143] on div "Mensagens Hoje 113 Total processado" at bounding box center [412, 156] width 116 height 44
click at [228, 30] on button at bounding box center [230, 32] width 12 height 12
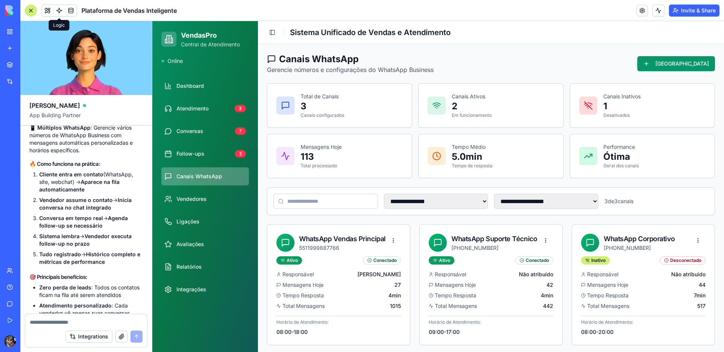
click at [58, 12] on span at bounding box center [59, 10] width 21 height 21
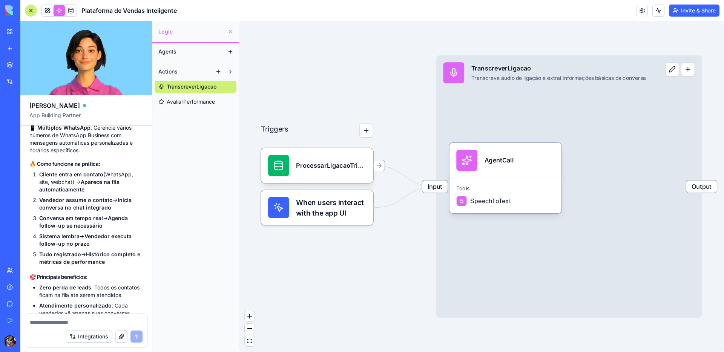
click at [229, 53] on button at bounding box center [230, 52] width 12 height 12
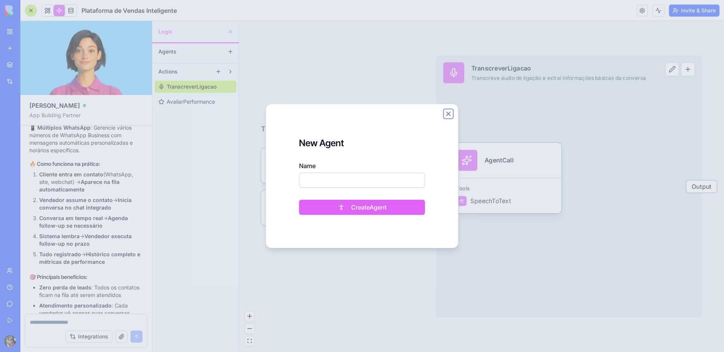
click at [448, 114] on button "Close" at bounding box center [449, 114] width 8 height 8
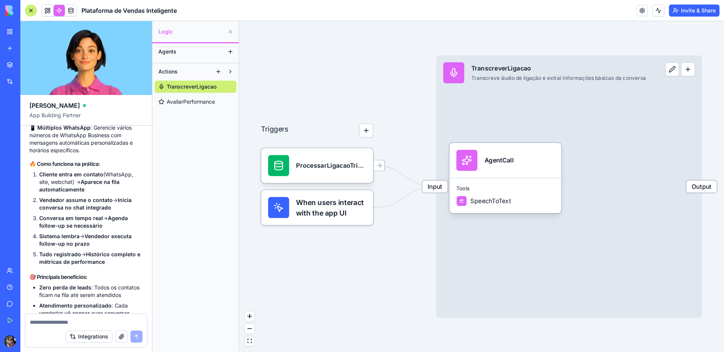
click at [194, 91] on link "TranscreverLigacao" at bounding box center [196, 87] width 82 height 12
drag, startPoint x: 346, startPoint y: 216, endPoint x: 345, endPoint y: 237, distance: 21.5
click at [367, 249] on div "Triggers ProcessarLigacaoTrigger When users interact with the app UI Input Tran…" at bounding box center [481, 186] width 485 height 331
drag, startPoint x: 322, startPoint y: 216, endPoint x: 348, endPoint y: 208, distance: 27.8
click at [370, 208] on div "When users interact with the app UI" at bounding box center [317, 207] width 112 height 35
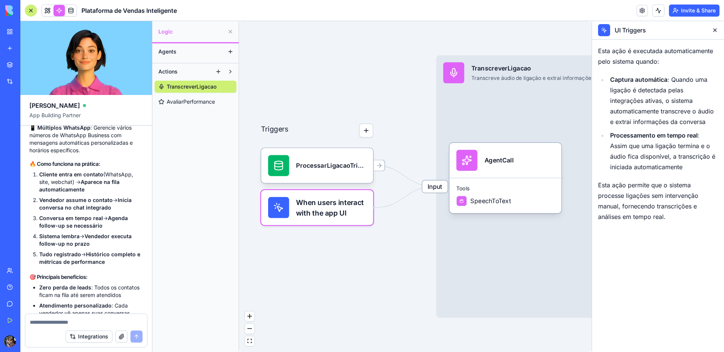
click at [715, 29] on button at bounding box center [715, 30] width 12 height 12
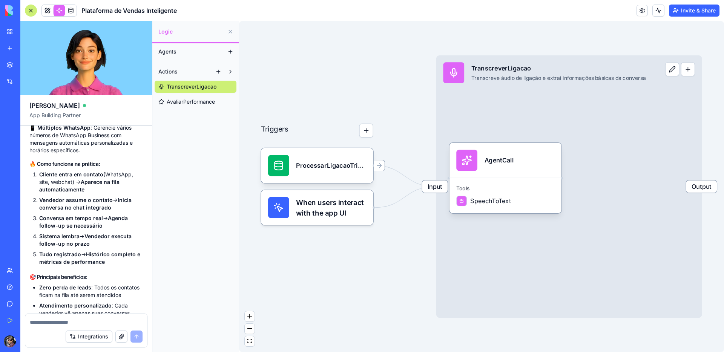
click at [199, 101] on span "AvaliarPerformance" at bounding box center [191, 102] width 48 height 8
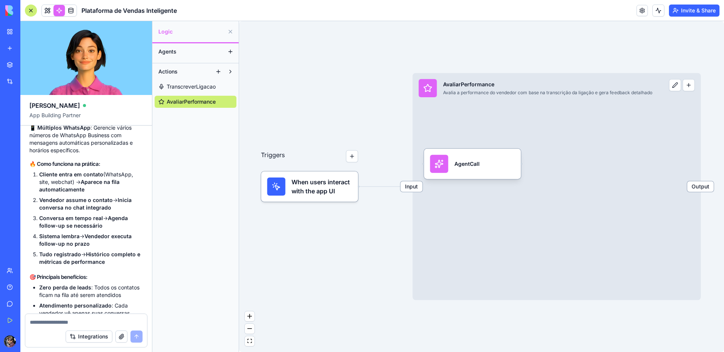
click at [179, 52] on button "Agents" at bounding box center [190, 52] width 70 height 12
click at [170, 52] on span "Agents" at bounding box center [167, 52] width 18 height 8
click at [74, 14] on span at bounding box center [70, 10] width 21 height 21
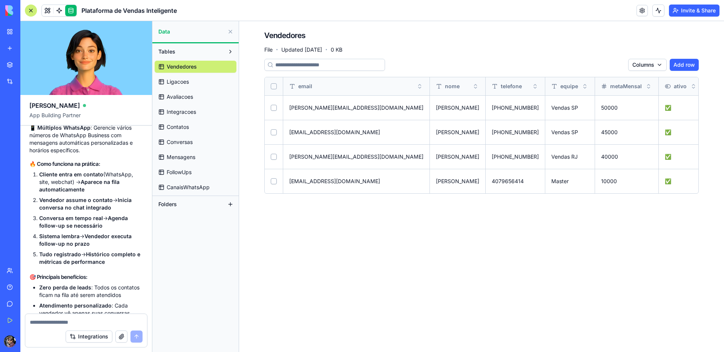
click at [181, 83] on span "Ligacoes" at bounding box center [178, 82] width 22 height 8
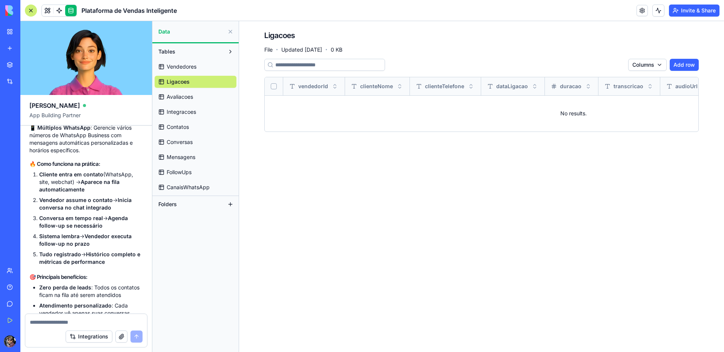
click at [184, 98] on span "Avaliacoes" at bounding box center [180, 97] width 26 height 8
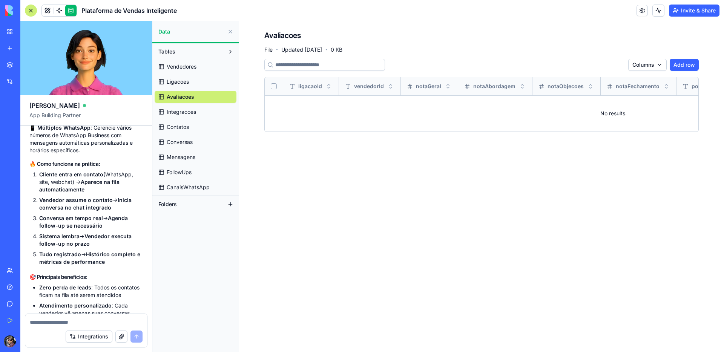
click at [184, 114] on span "Integracoes" at bounding box center [181, 112] width 29 height 8
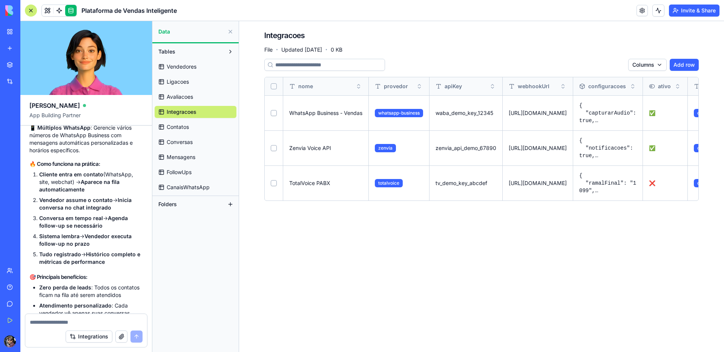
click at [179, 68] on span "Vendedores" at bounding box center [182, 67] width 30 height 8
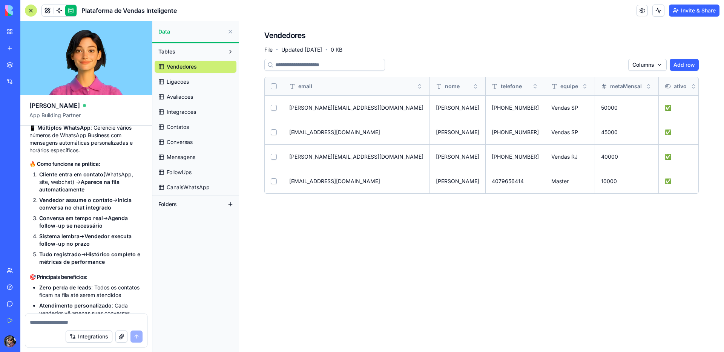
click at [184, 128] on span "Contatos" at bounding box center [178, 127] width 22 height 8
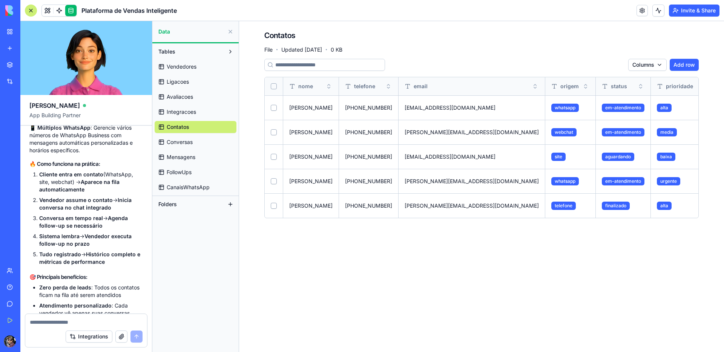
click at [185, 113] on span "Integracoes" at bounding box center [181, 112] width 29 height 8
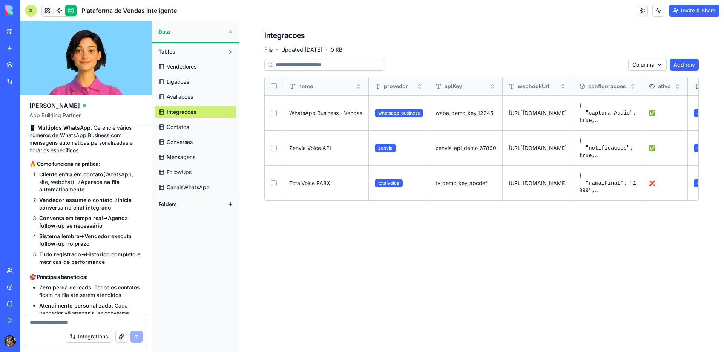
click at [184, 157] on span "Mensagens" at bounding box center [181, 157] width 29 height 8
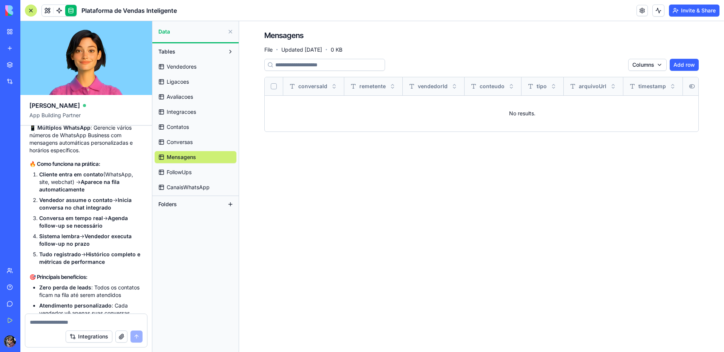
click at [183, 139] on span "Conversas" at bounding box center [180, 142] width 26 height 8
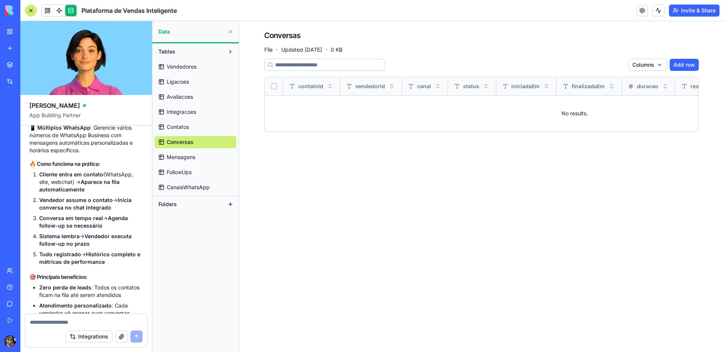
click at [185, 174] on span "FollowUps" at bounding box center [179, 173] width 25 height 8
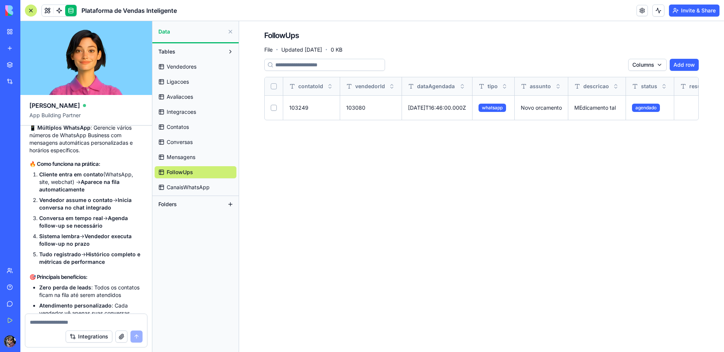
click at [184, 189] on span "CanaisWhatsApp" at bounding box center [188, 188] width 43 height 8
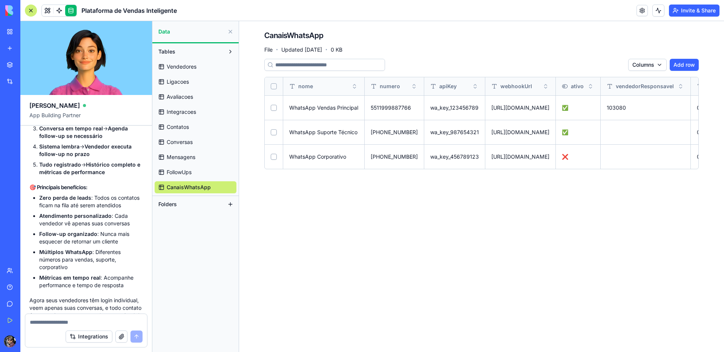
scroll to position [2259, 0]
click at [11, 149] on div "AI Logo Generator" at bounding box center [9, 151] width 4 height 8
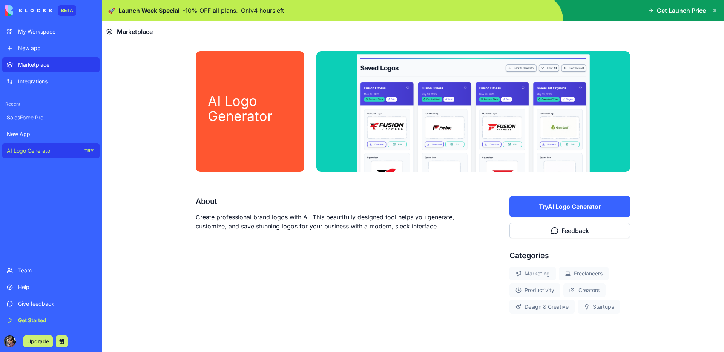
click at [267, 128] on div "AI Logo Generator" at bounding box center [250, 112] width 84 height 36
click at [593, 205] on button "Try AI Logo Generator" at bounding box center [569, 206] width 121 height 21
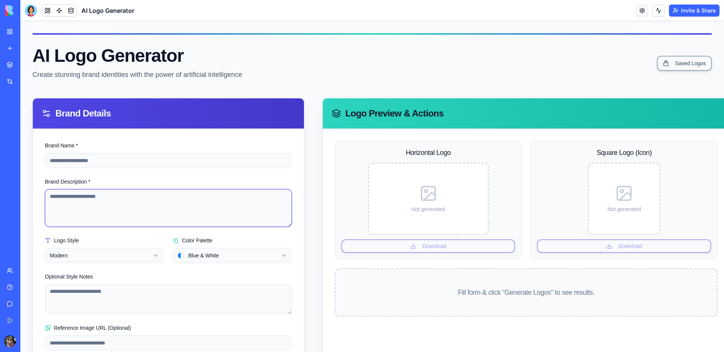
click at [99, 209] on textarea "Brand Description *" at bounding box center [168, 208] width 247 height 38
click at [38, 342] on button "Upgrade" at bounding box center [37, 342] width 29 height 12
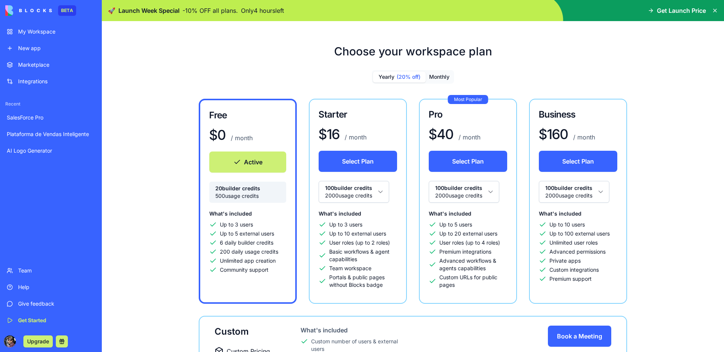
click at [37, 29] on div "My Workspace" at bounding box center [56, 32] width 77 height 8
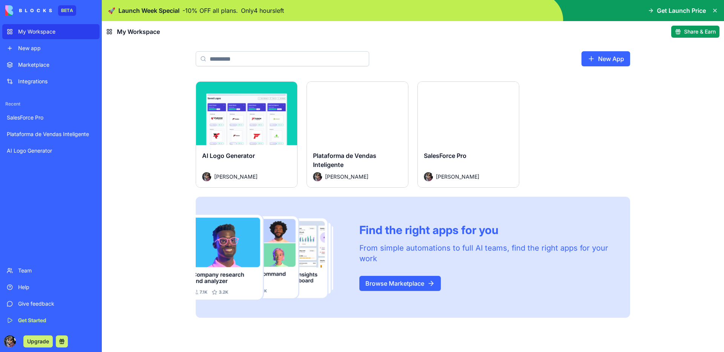
click at [387, 152] on div "Plataforma de Vendas Inteligente" at bounding box center [357, 161] width 89 height 21
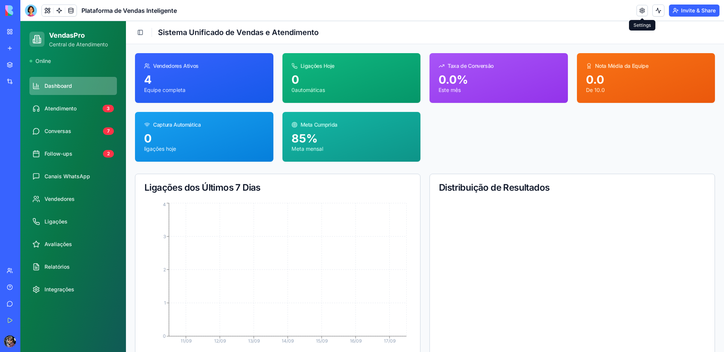
click at [642, 11] on link at bounding box center [642, 10] width 11 height 11
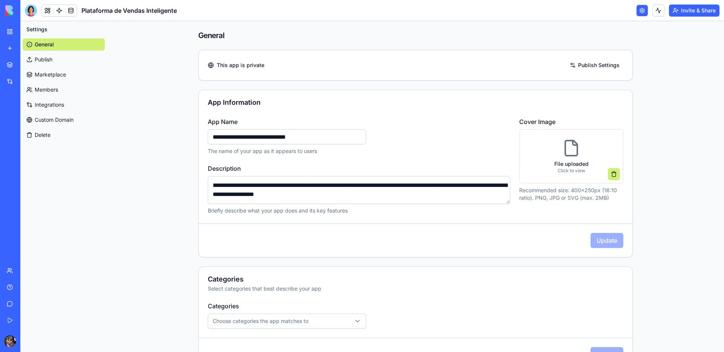
click at [243, 62] on span "This app is private" at bounding box center [241, 65] width 48 height 8
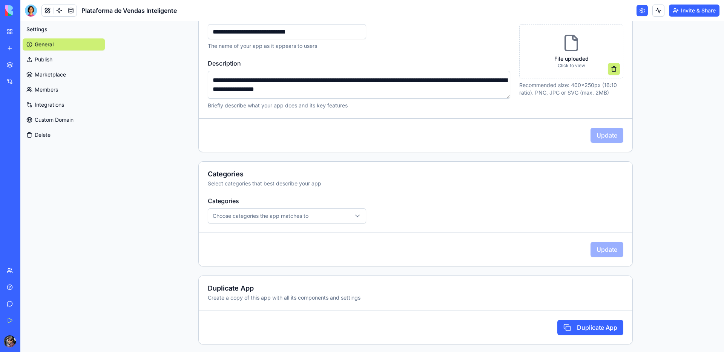
scroll to position [107, 0]
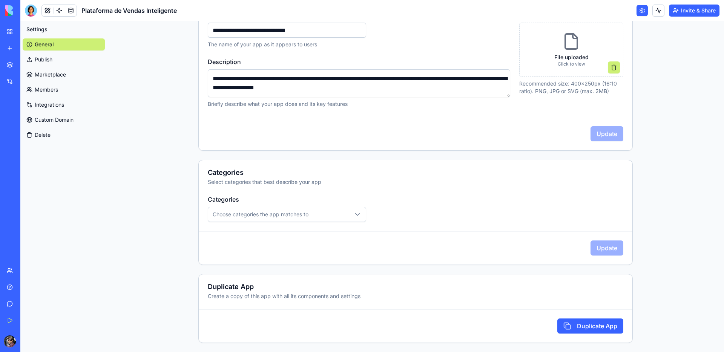
click at [290, 213] on span "Choose categories the app matches to" at bounding box center [261, 215] width 96 height 8
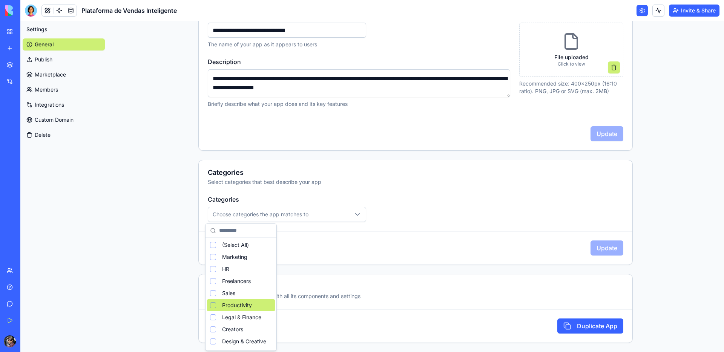
click at [258, 305] on div "Productivity" at bounding box center [241, 305] width 68 height 12
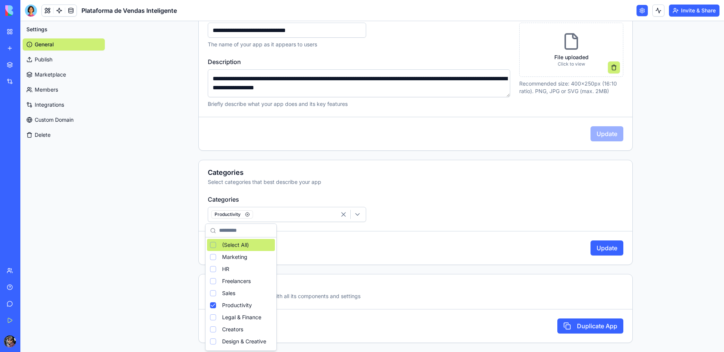
click at [384, 185] on html "**********" at bounding box center [362, 176] width 724 height 352
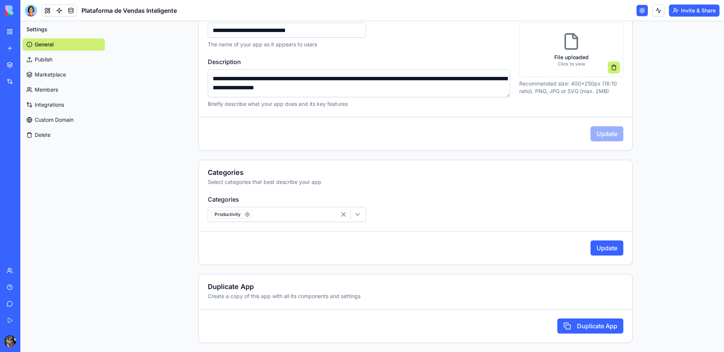
click at [598, 251] on button "Update" at bounding box center [607, 248] width 33 height 15
click at [51, 58] on link "Publish" at bounding box center [64, 60] width 82 height 12
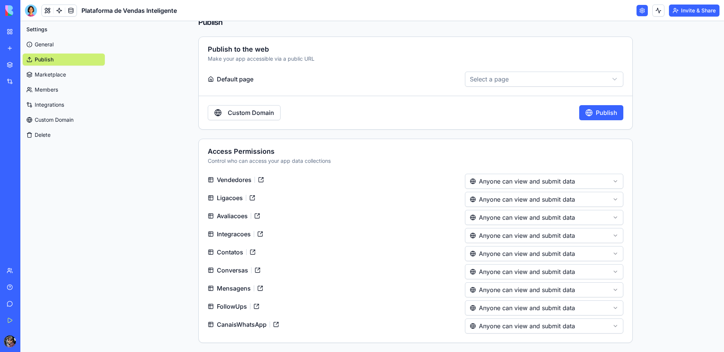
click at [569, 81] on html "**********" at bounding box center [362, 176] width 724 height 352
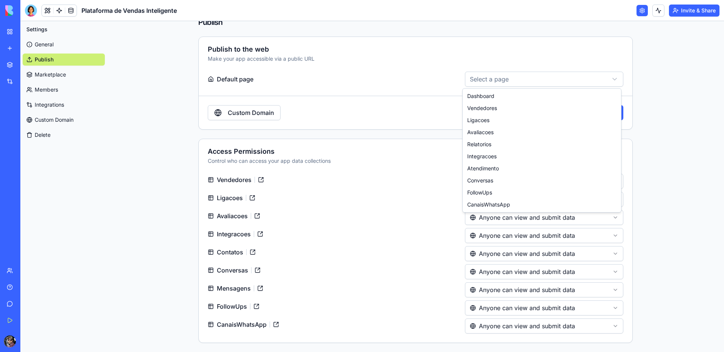
click at [411, 69] on html "**********" at bounding box center [362, 176] width 724 height 352
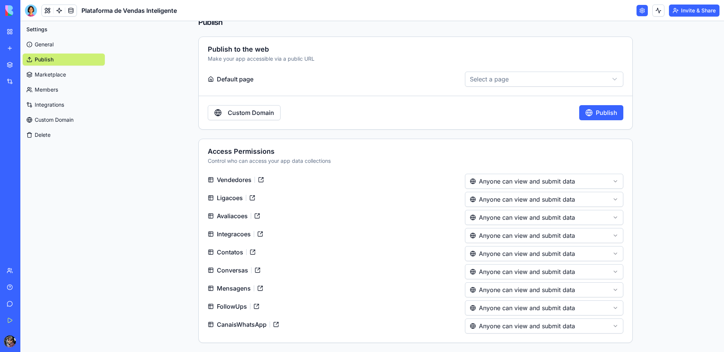
click at [260, 110] on link "Custom Domain" at bounding box center [244, 112] width 73 height 15
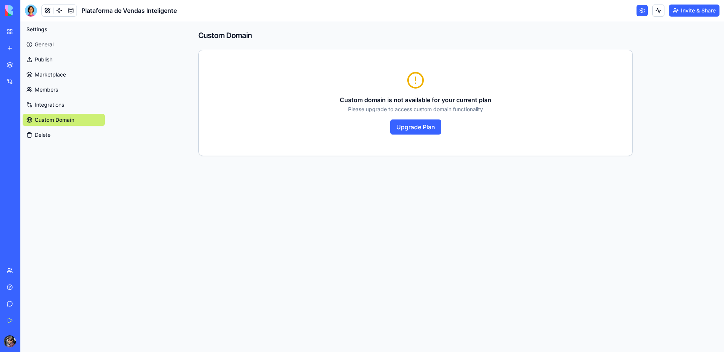
click at [50, 59] on link "Publish" at bounding box center [64, 60] width 82 height 12
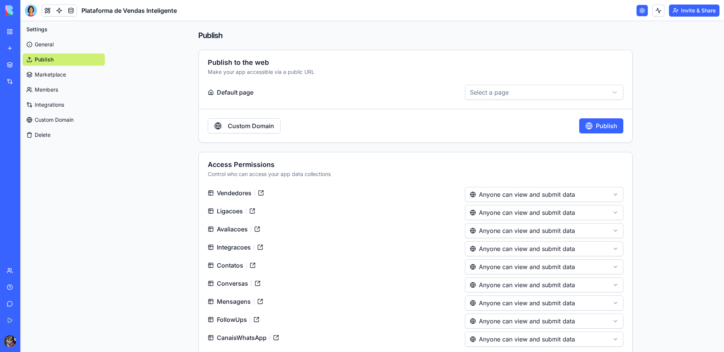
click at [594, 126] on button "Publish" at bounding box center [601, 125] width 44 height 15
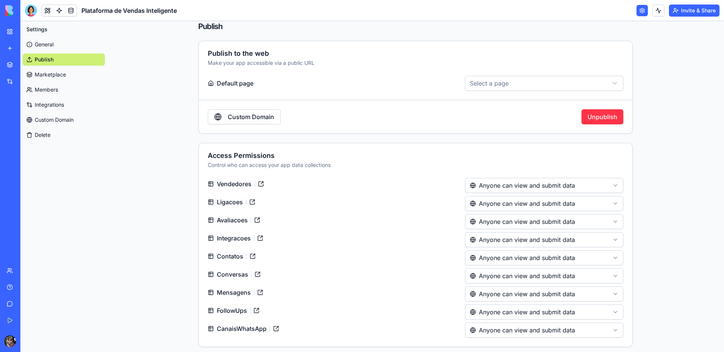
scroll to position [13, 0]
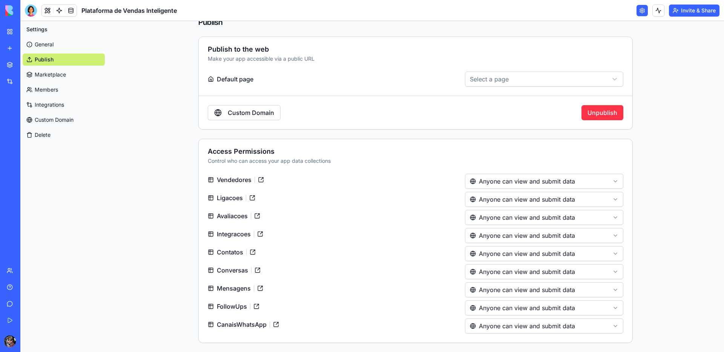
click at [63, 78] on link "Marketplace" at bounding box center [64, 75] width 82 height 12
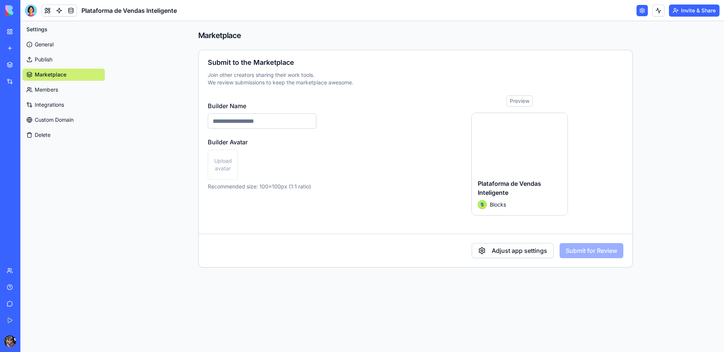
click at [56, 89] on link "Members" at bounding box center [64, 90] width 82 height 12
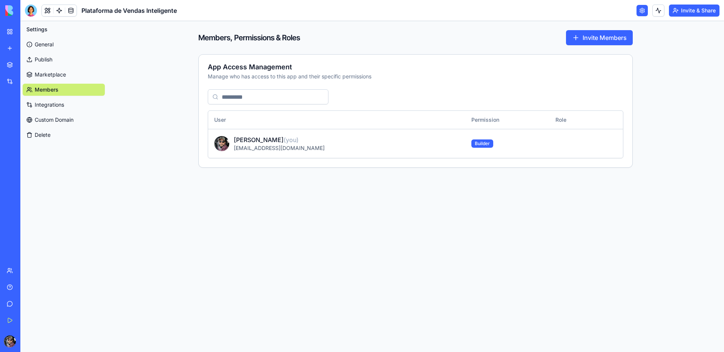
click at [56, 106] on link "Integrations" at bounding box center [64, 105] width 82 height 12
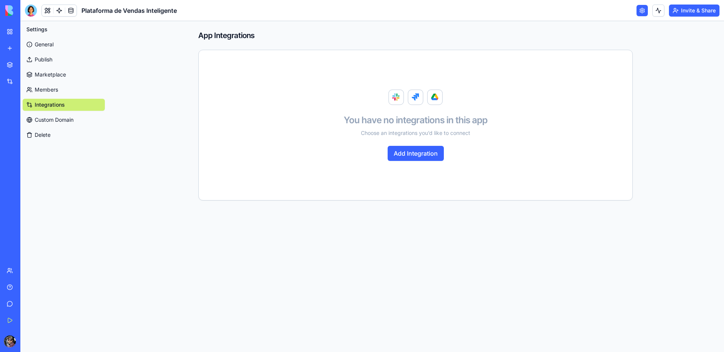
click at [66, 121] on link "Custom Domain" at bounding box center [64, 120] width 82 height 12
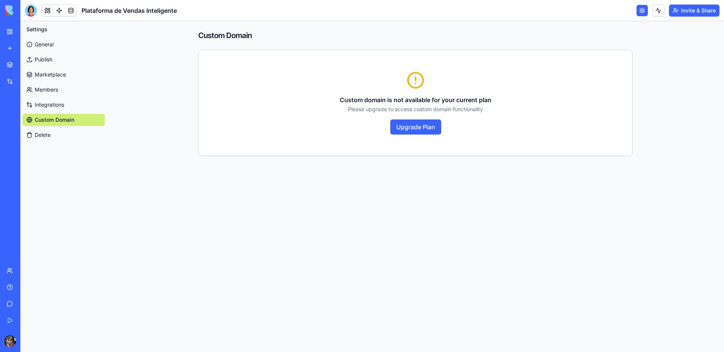
click at [50, 47] on link "General" at bounding box center [64, 44] width 82 height 12
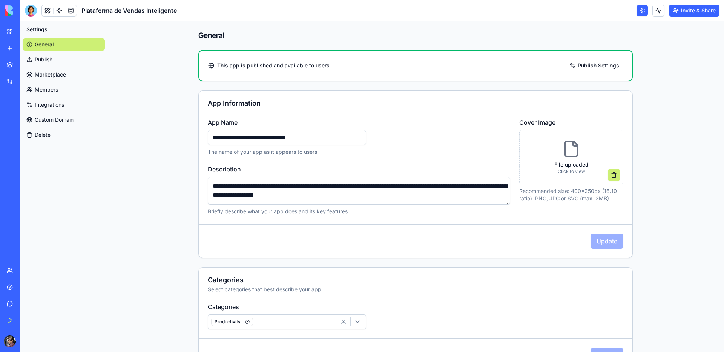
click at [604, 64] on link "Publish Settings" at bounding box center [594, 66] width 57 height 12
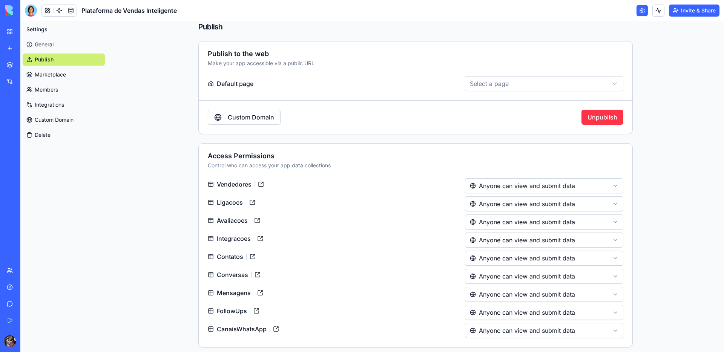
scroll to position [13, 0]
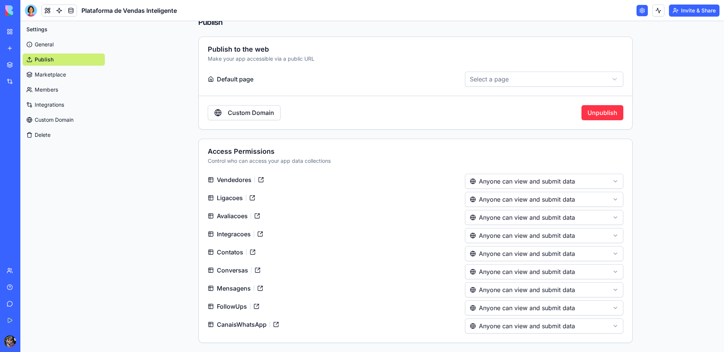
click at [261, 178] on link at bounding box center [261, 180] width 12 height 12
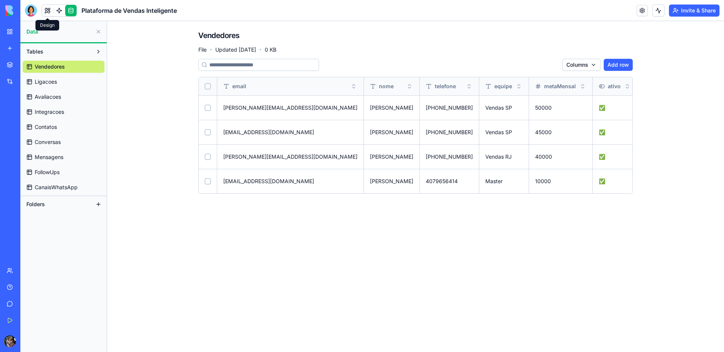
click at [48, 14] on link at bounding box center [47, 10] width 11 height 11
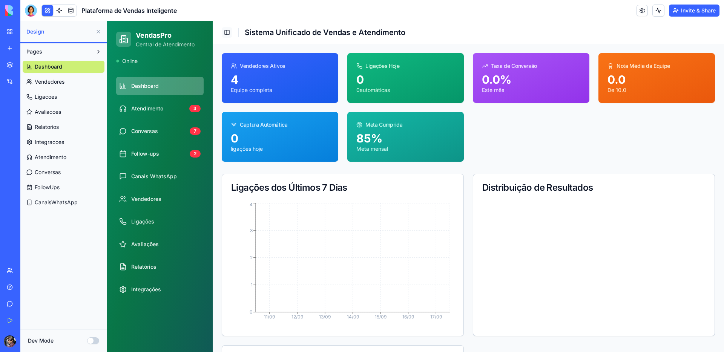
click at [226, 31] on button "Toggle Sidebar" at bounding box center [227, 32] width 11 height 11
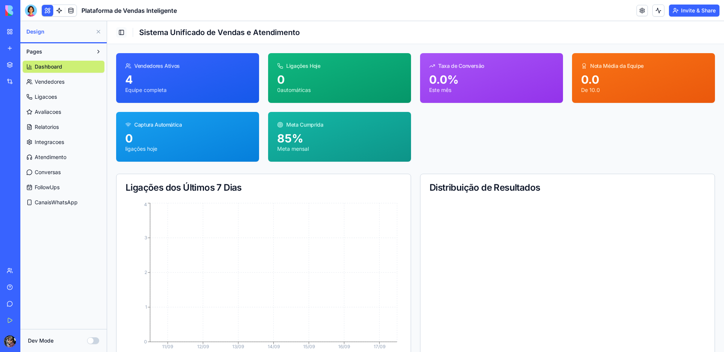
click at [120, 32] on button "Toggle Sidebar" at bounding box center [121, 32] width 11 height 11
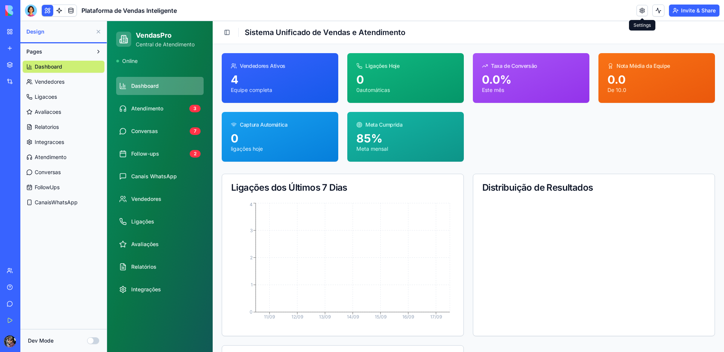
click at [640, 12] on link at bounding box center [642, 10] width 11 height 11
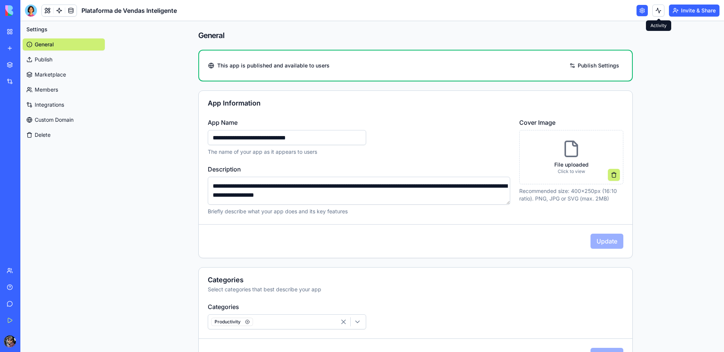
click at [657, 13] on button at bounding box center [658, 11] width 12 height 12
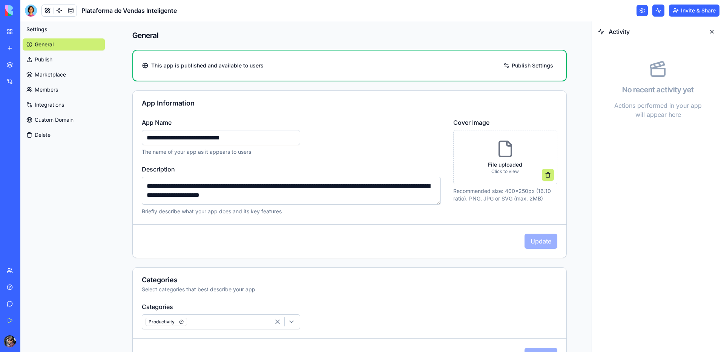
click at [14, 223] on div "Marketplace Integrations Recent SalesForce Pro Plataforma de Vendas Inteligente…" at bounding box center [10, 159] width 16 height 204
click at [45, 340] on button "Upgrade" at bounding box center [37, 342] width 29 height 12
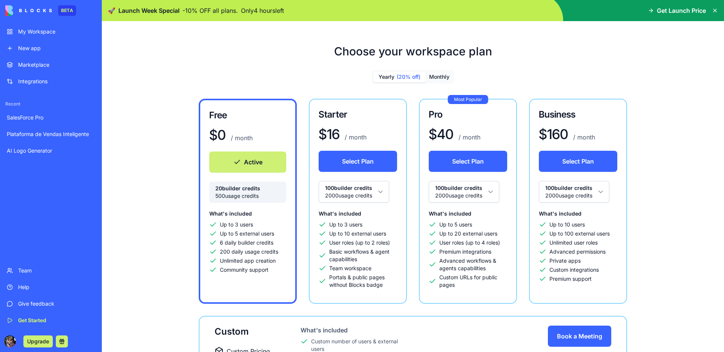
click at [398, 75] on span "(20% off)" at bounding box center [409, 77] width 24 height 8
click at [406, 75] on span "(20% off)" at bounding box center [409, 77] width 24 height 8
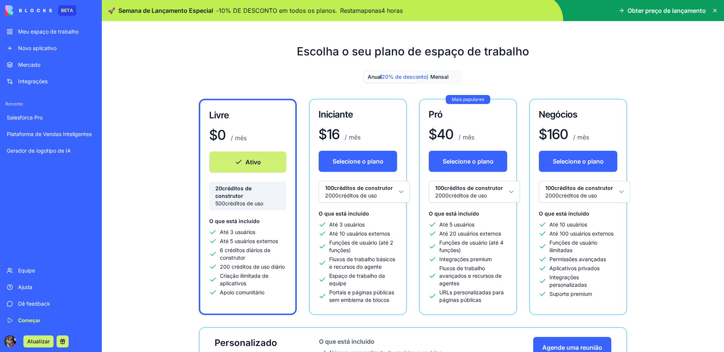
click at [398, 192] on html "BETA Meu espaço de trabalho Novo aplicativo Mercado Integrações Recente Salesfo…" at bounding box center [362, 176] width 724 height 352
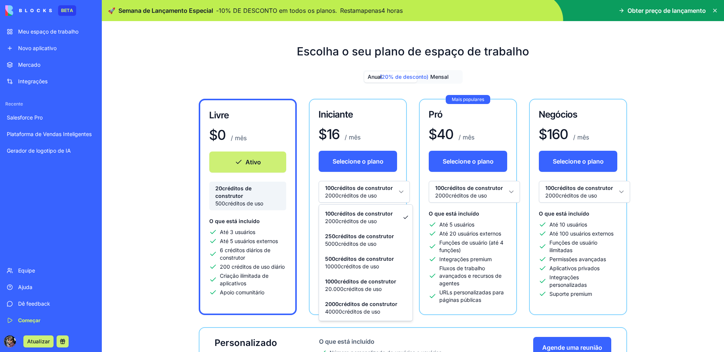
click at [410, 174] on html "BETA Meu espaço de trabalho Novo aplicativo Mercado Integrações Recente Salesfo…" at bounding box center [362, 176] width 724 height 352
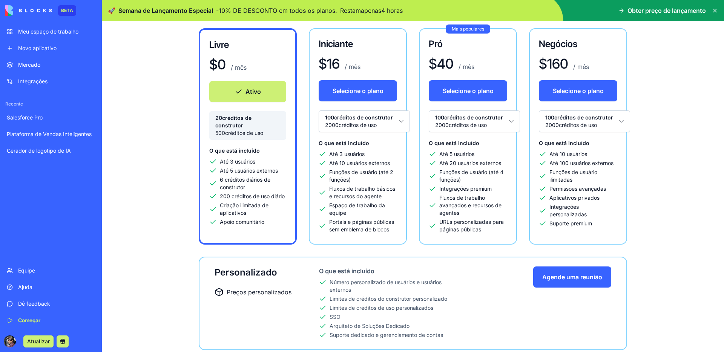
scroll to position [72, 0]
